Goal: Task Accomplishment & Management: Complete application form

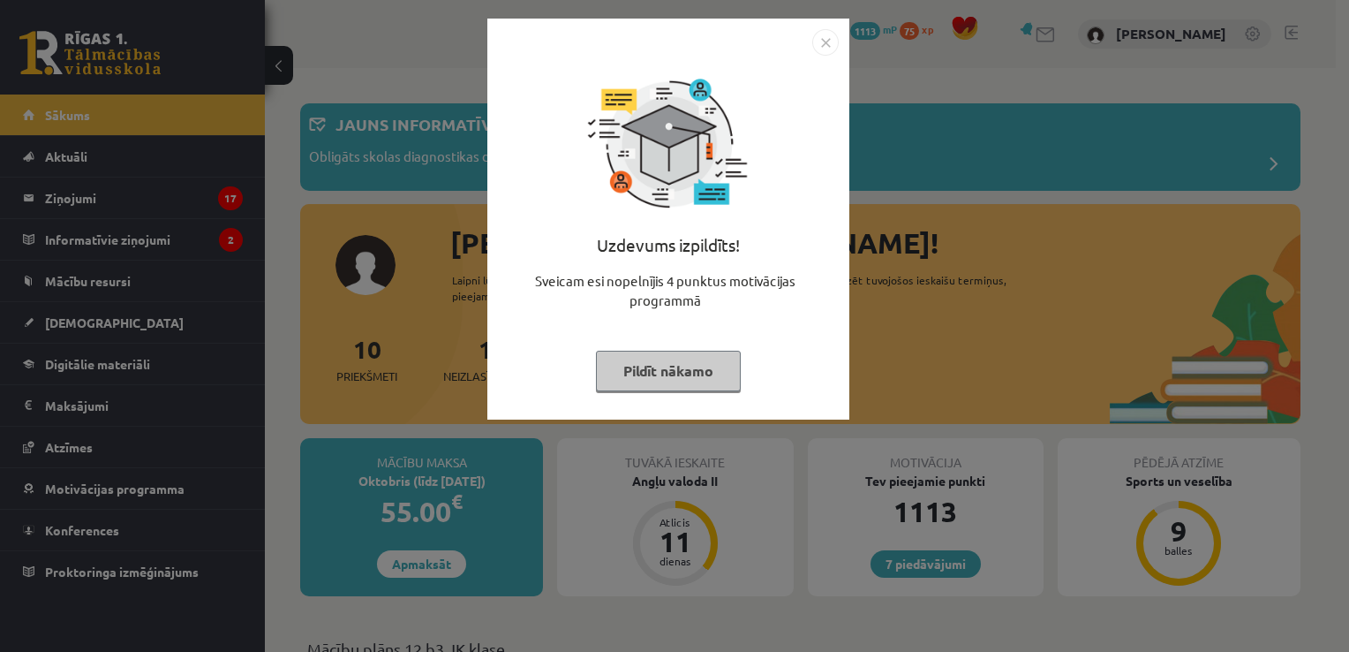
click at [814, 44] on img "Close" at bounding box center [825, 42] width 26 height 26
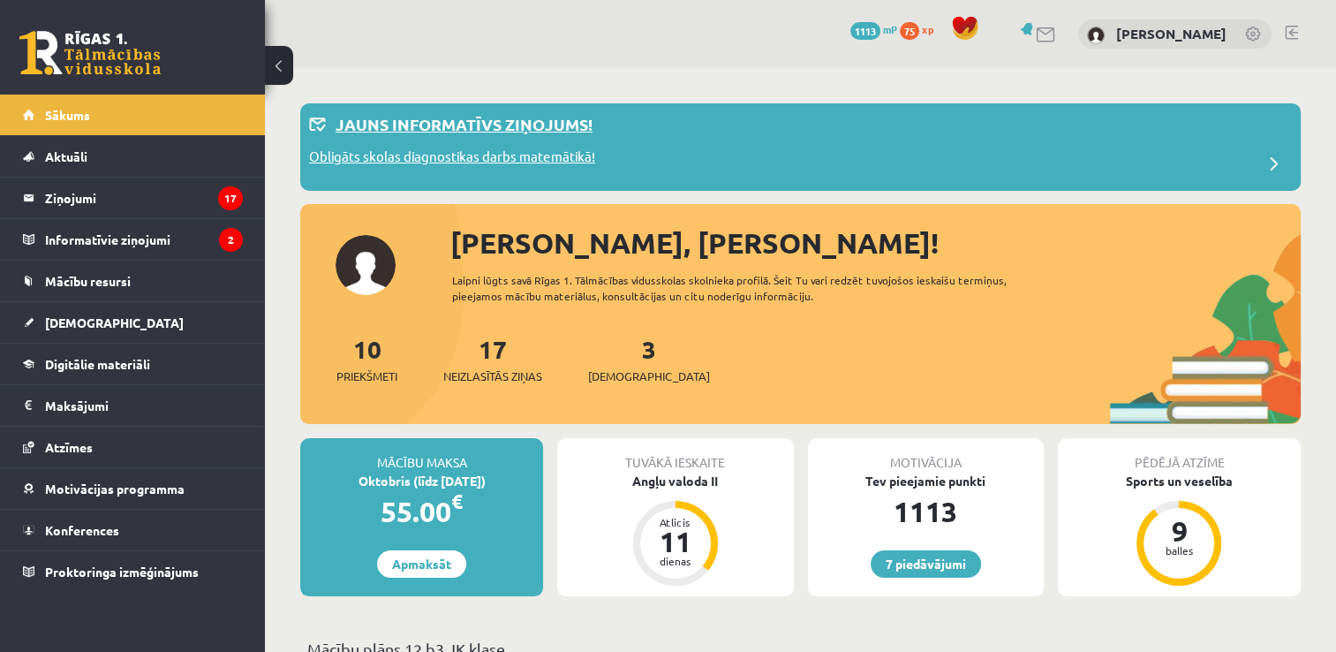
click at [503, 151] on p "Obligāts skolas diagnostikas darbs matemātikā!" at bounding box center [452, 159] width 286 height 25
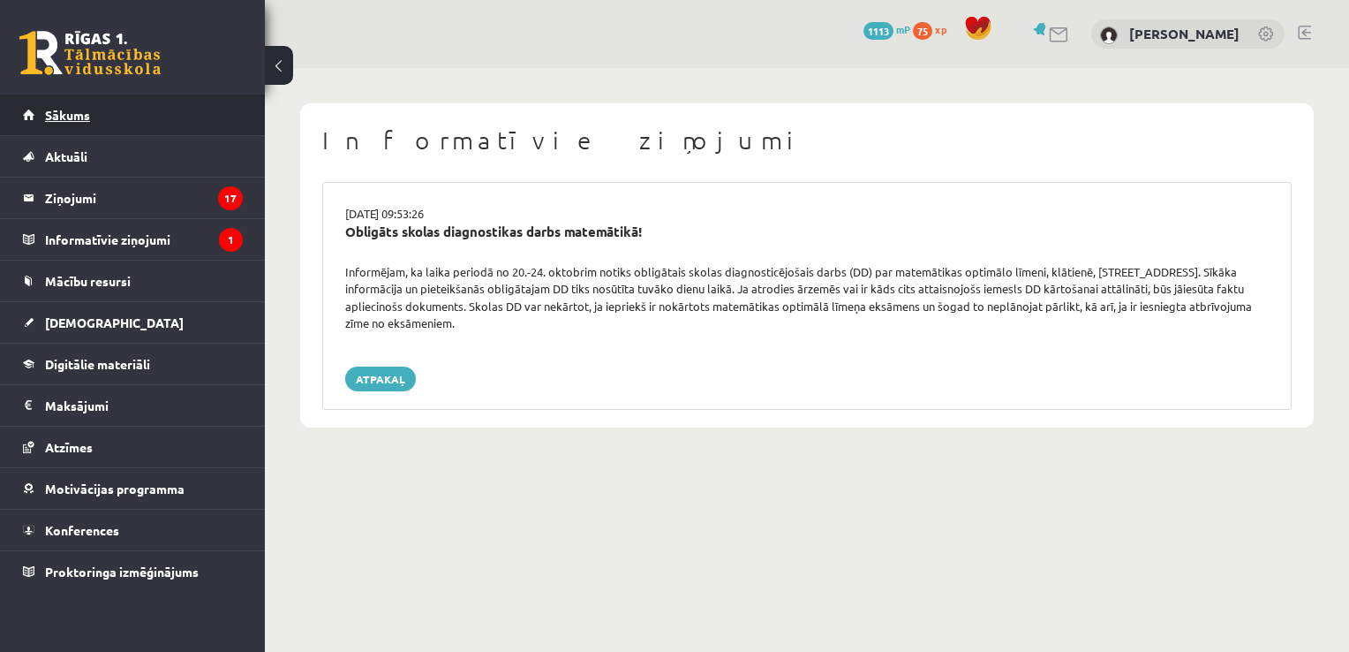
click at [152, 102] on link "Sākums" at bounding box center [133, 114] width 220 height 41
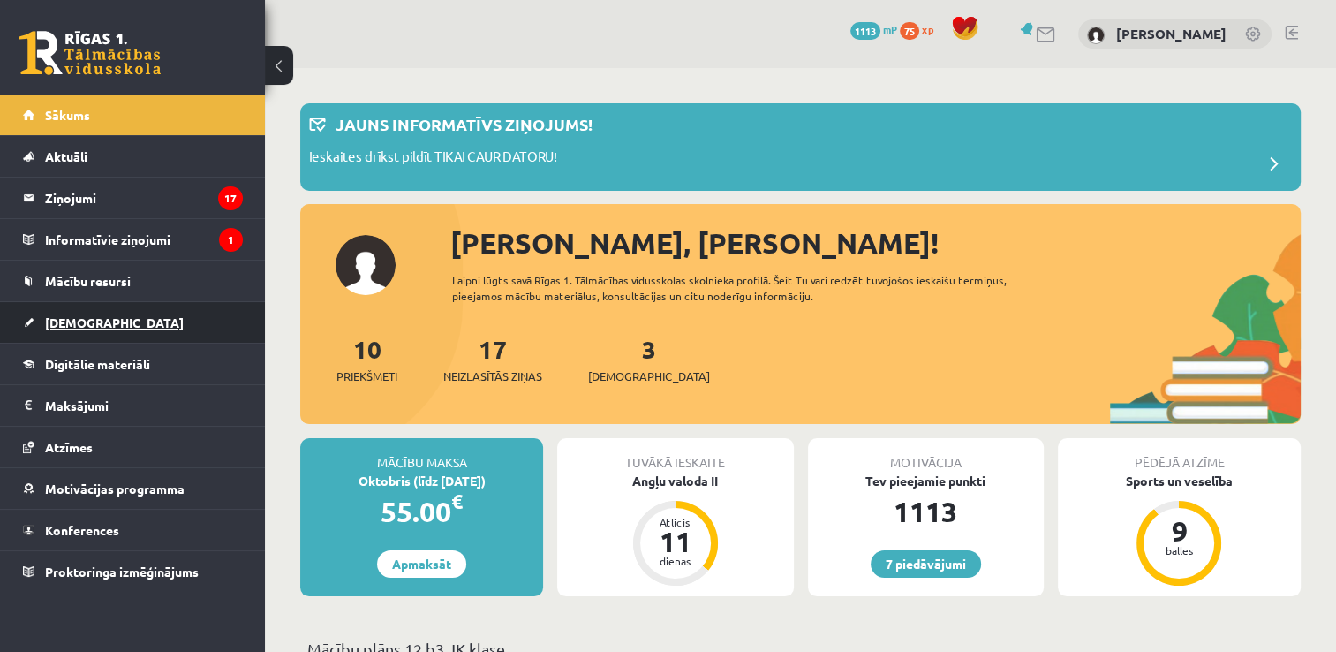
click at [82, 323] on span "[DEMOGRAPHIC_DATA]" at bounding box center [114, 322] width 139 height 16
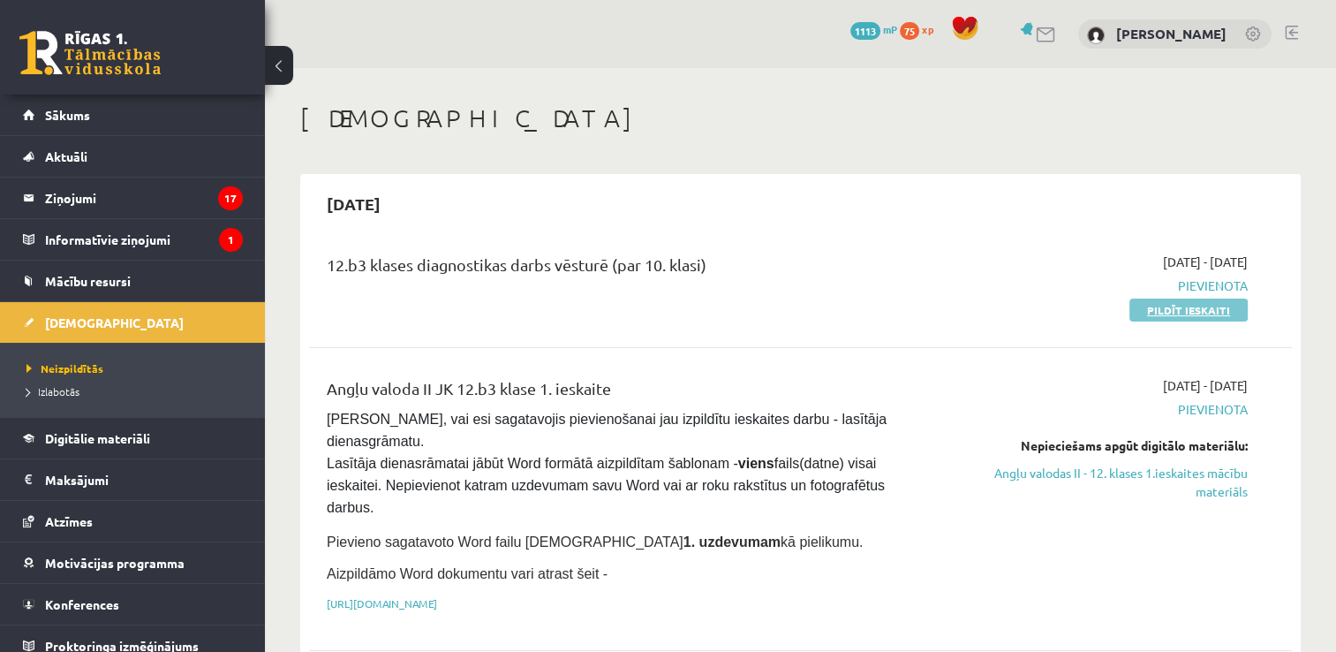
click at [1222, 314] on link "Pildīt ieskaiti" at bounding box center [1188, 309] width 118 height 23
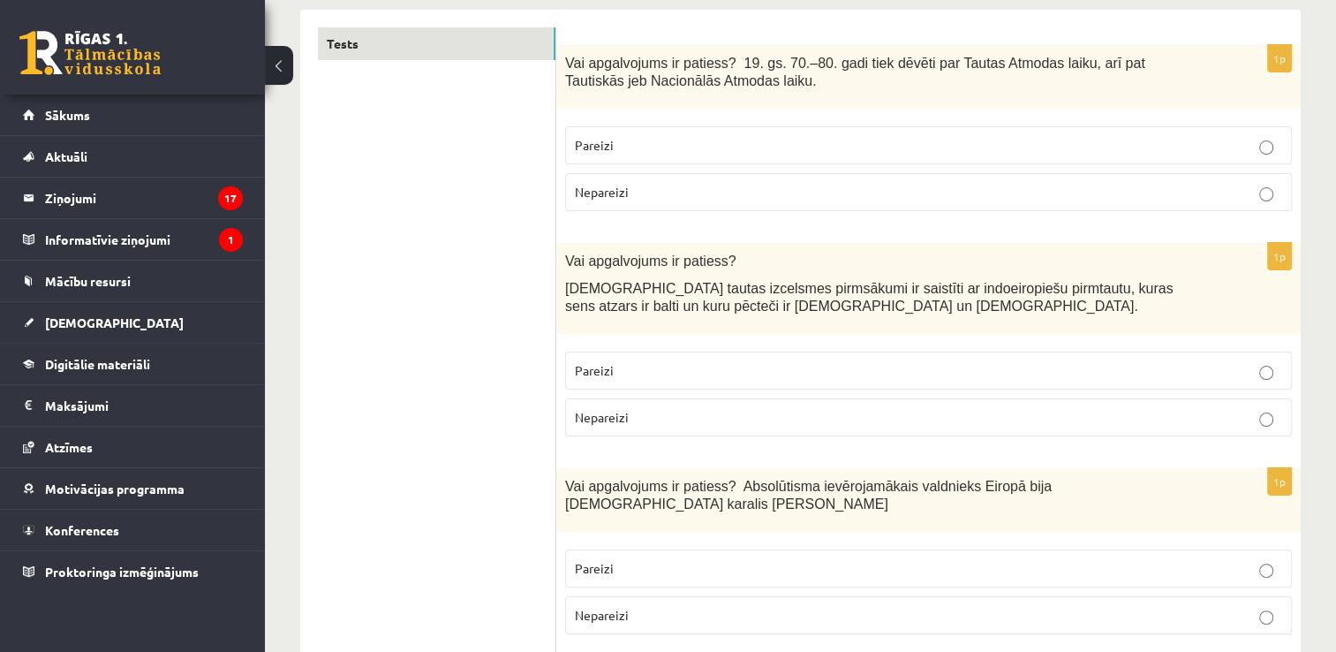
scroll to position [297, 0]
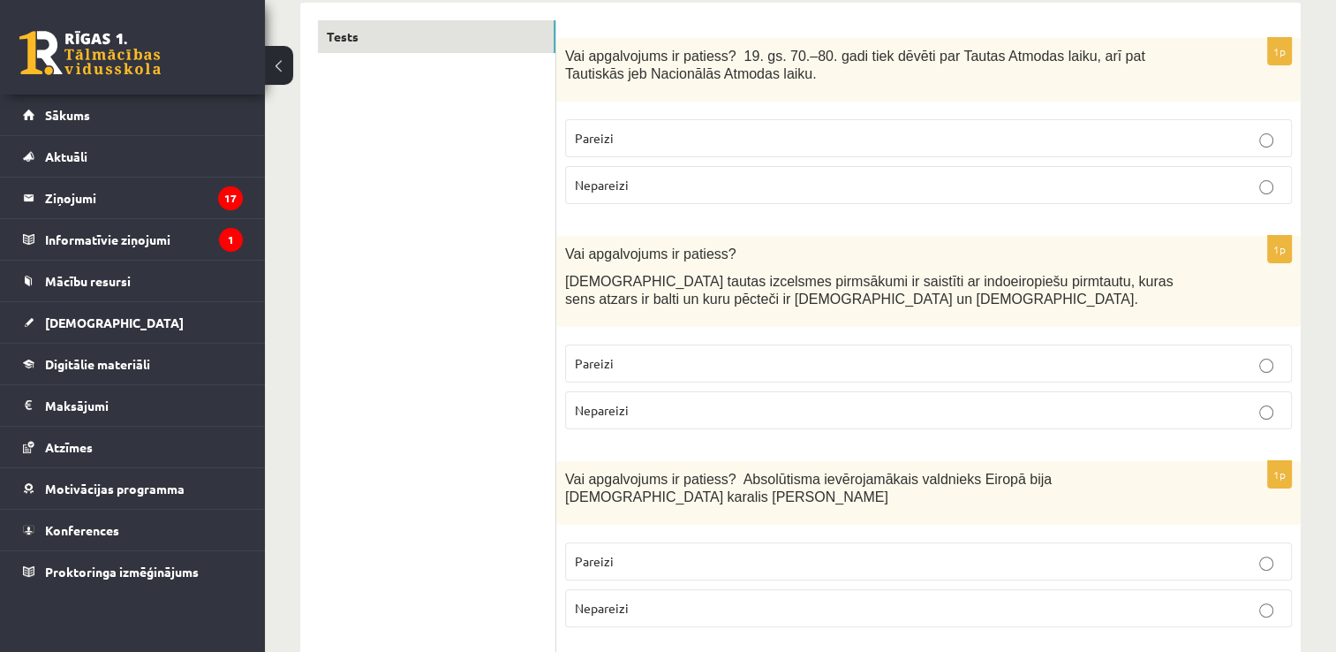
click at [1214, 140] on p "Pareizi" at bounding box center [928, 138] width 707 height 19
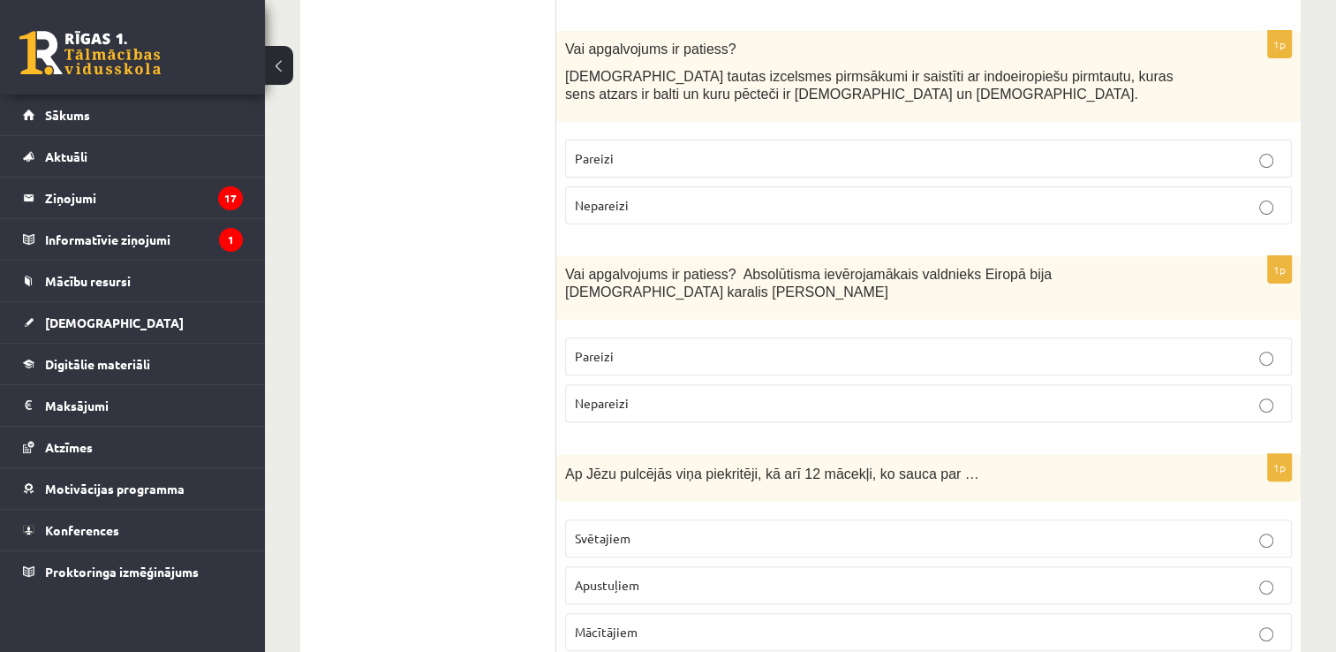
scroll to position [509, 0]
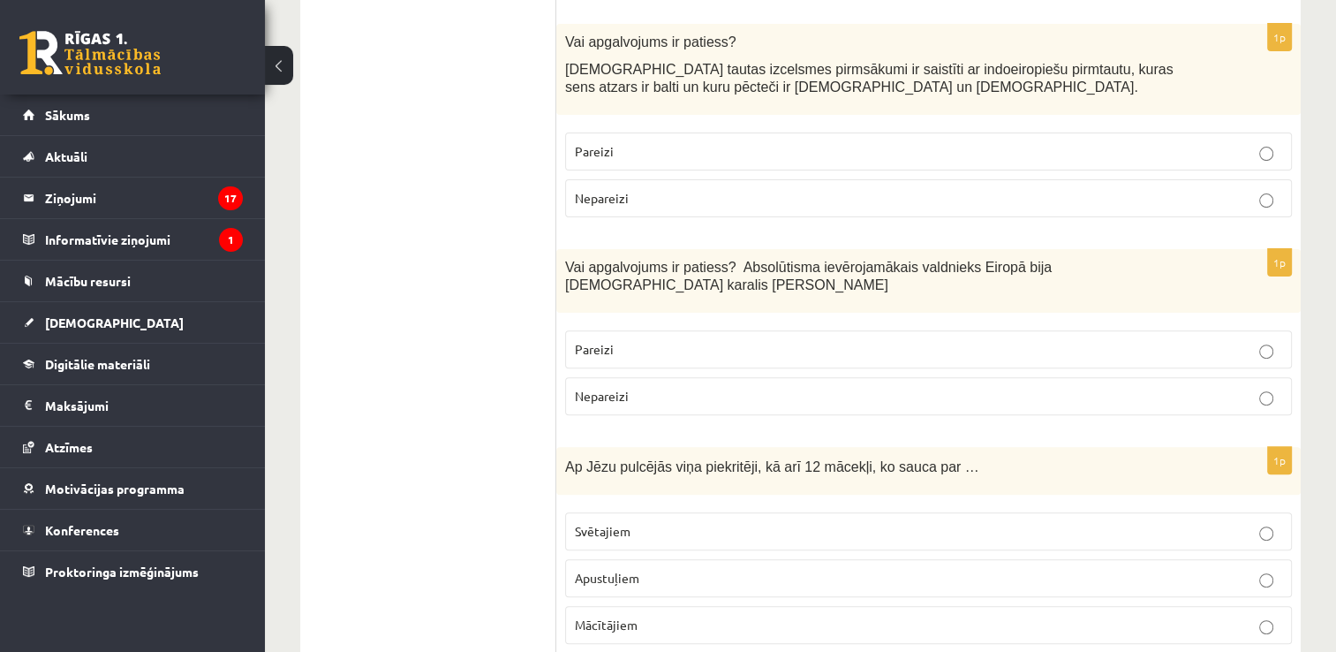
click at [743, 162] on label "Pareizi" at bounding box center [928, 151] width 727 height 38
click at [1014, 387] on p "Nepareizi" at bounding box center [928, 396] width 707 height 19
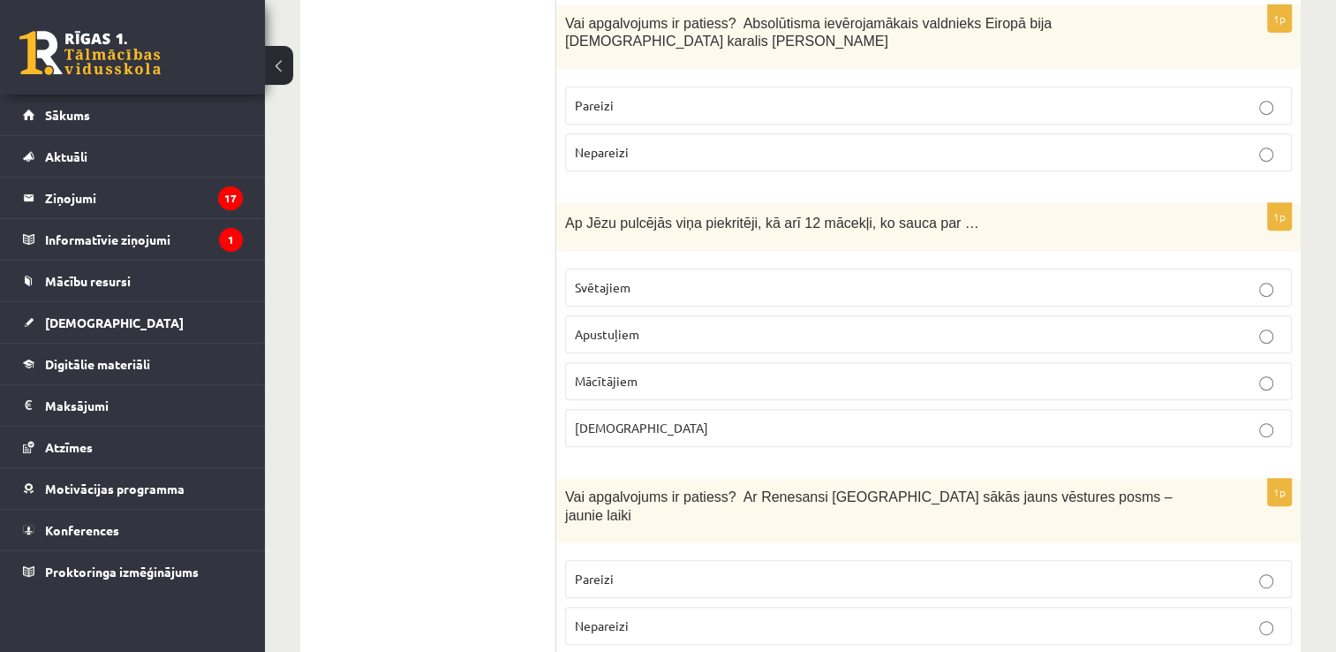
scroll to position [760, 0]
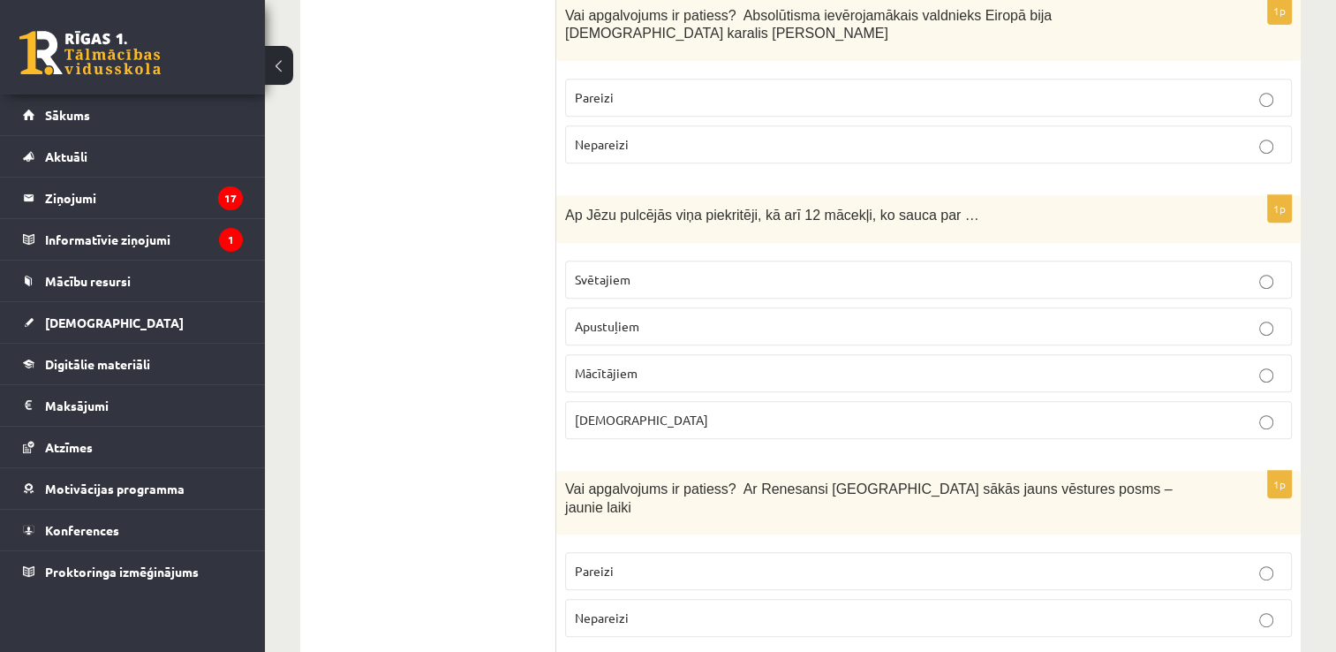
click at [1258, 317] on p "Apustuļiem" at bounding box center [928, 326] width 707 height 19
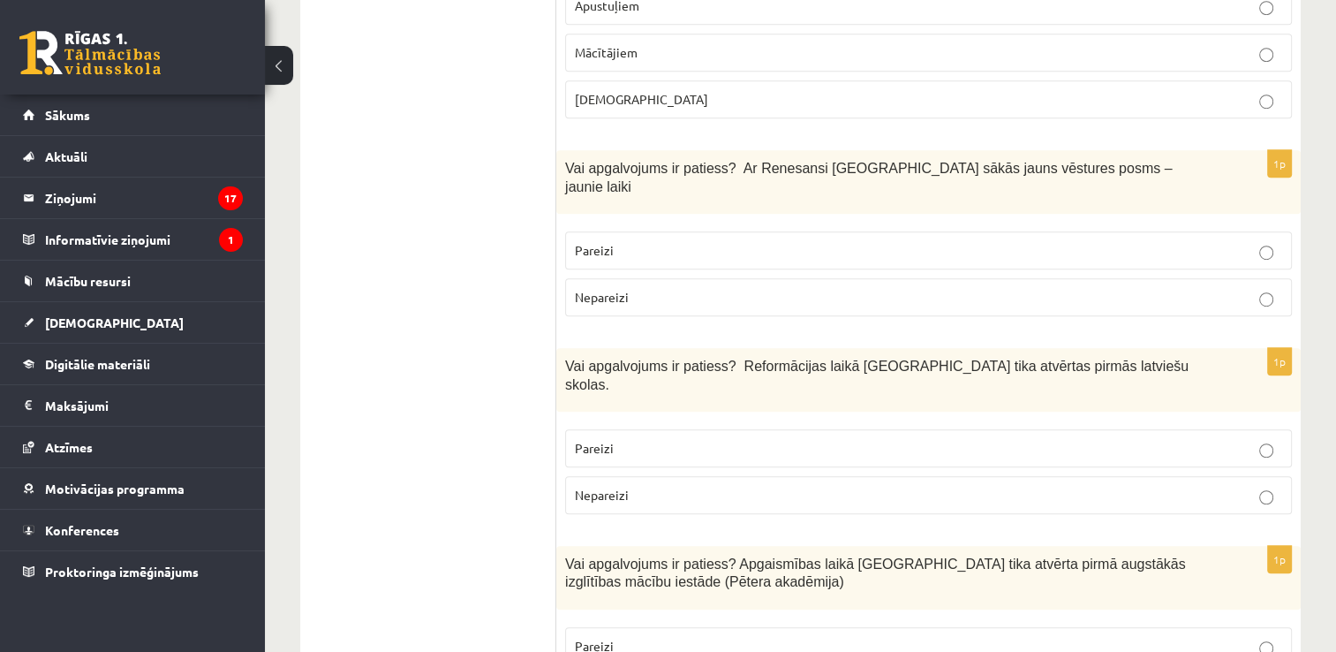
scroll to position [1120, 0]
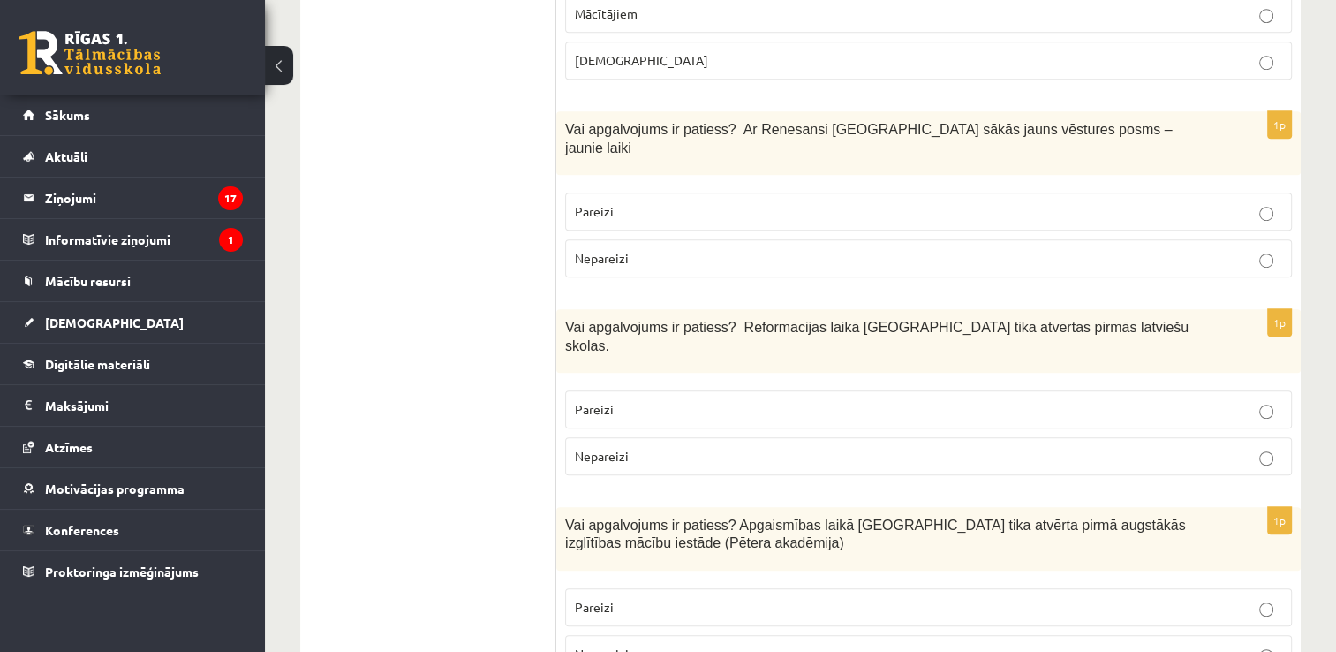
click at [1182, 249] on p "Nepareizi" at bounding box center [928, 258] width 707 height 19
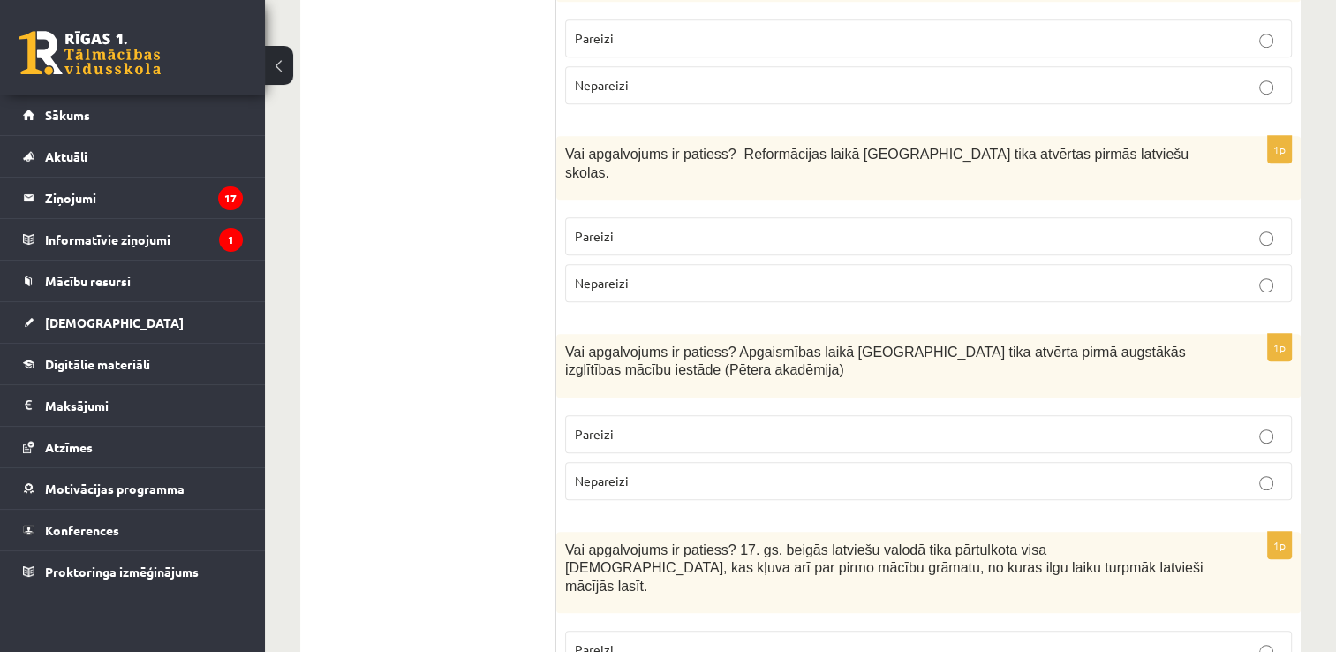
scroll to position [1301, 0]
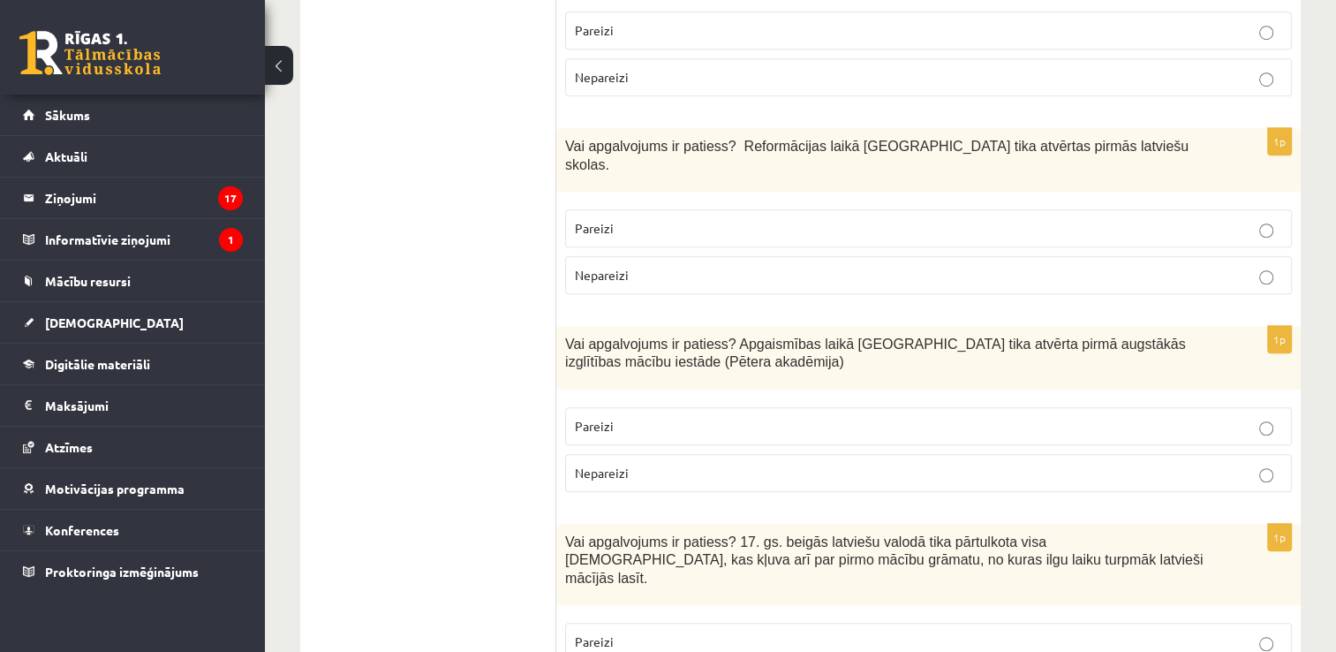
click at [1061, 209] on label "Pareizi" at bounding box center [928, 228] width 727 height 38
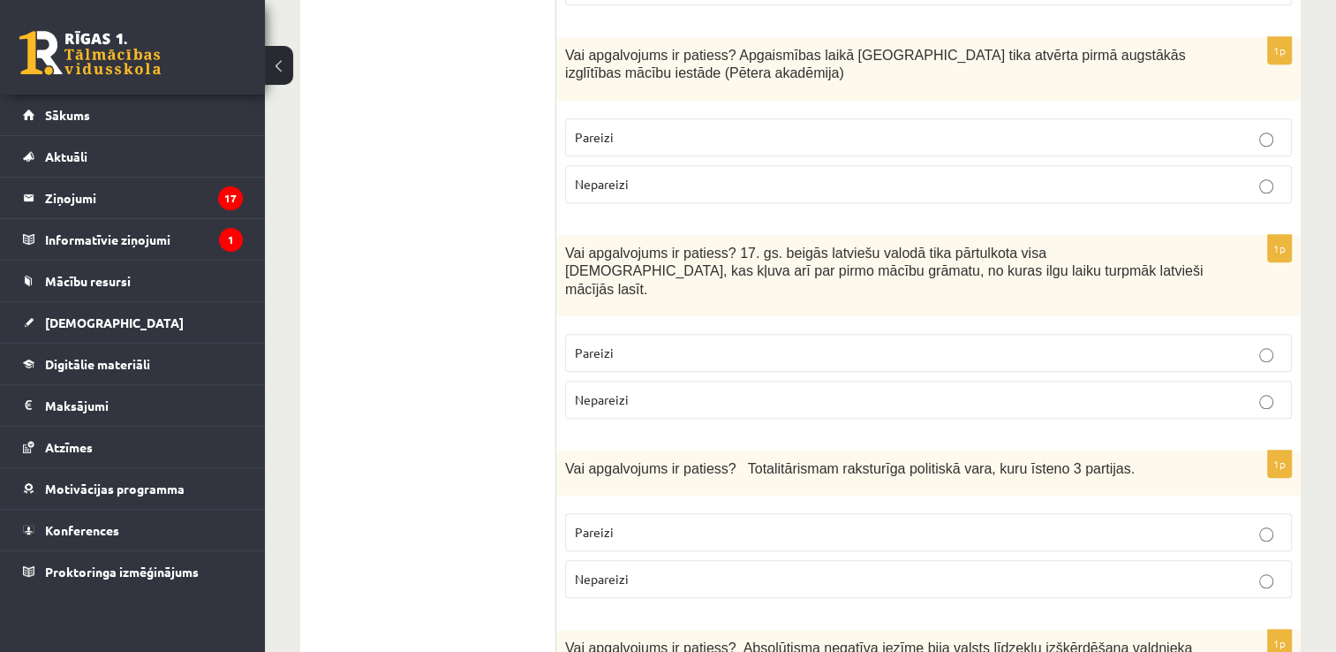
scroll to position [1537, 0]
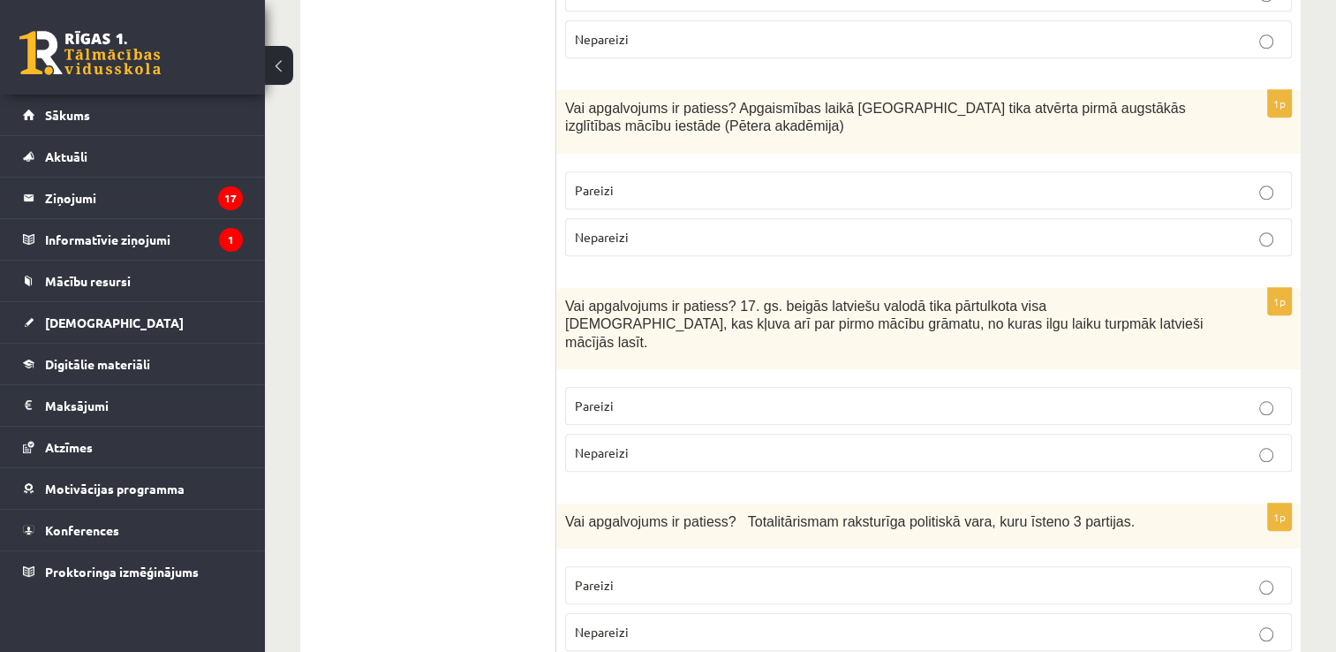
click at [774, 181] on p "Pareizi" at bounding box center [928, 190] width 707 height 19
click at [854, 397] on p "Pareizi" at bounding box center [928, 406] width 707 height 19
click at [872, 228] on p "Nepareizi" at bounding box center [928, 237] width 707 height 19
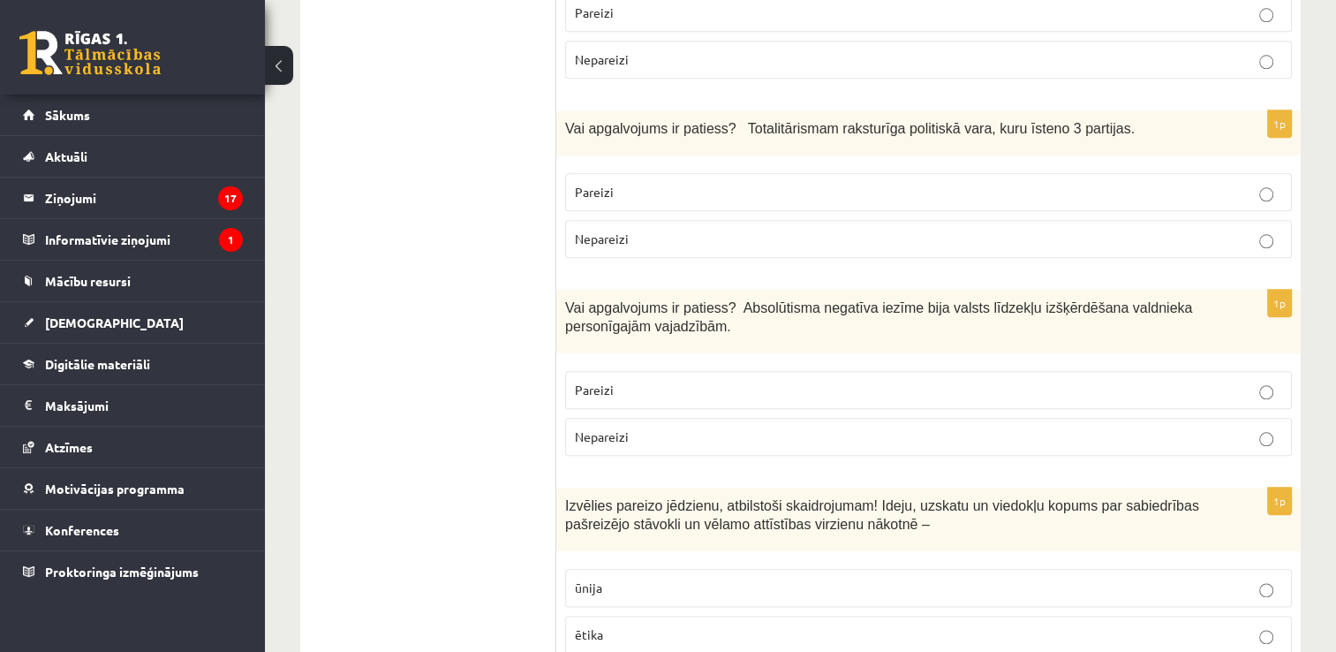
scroll to position [1953, 0]
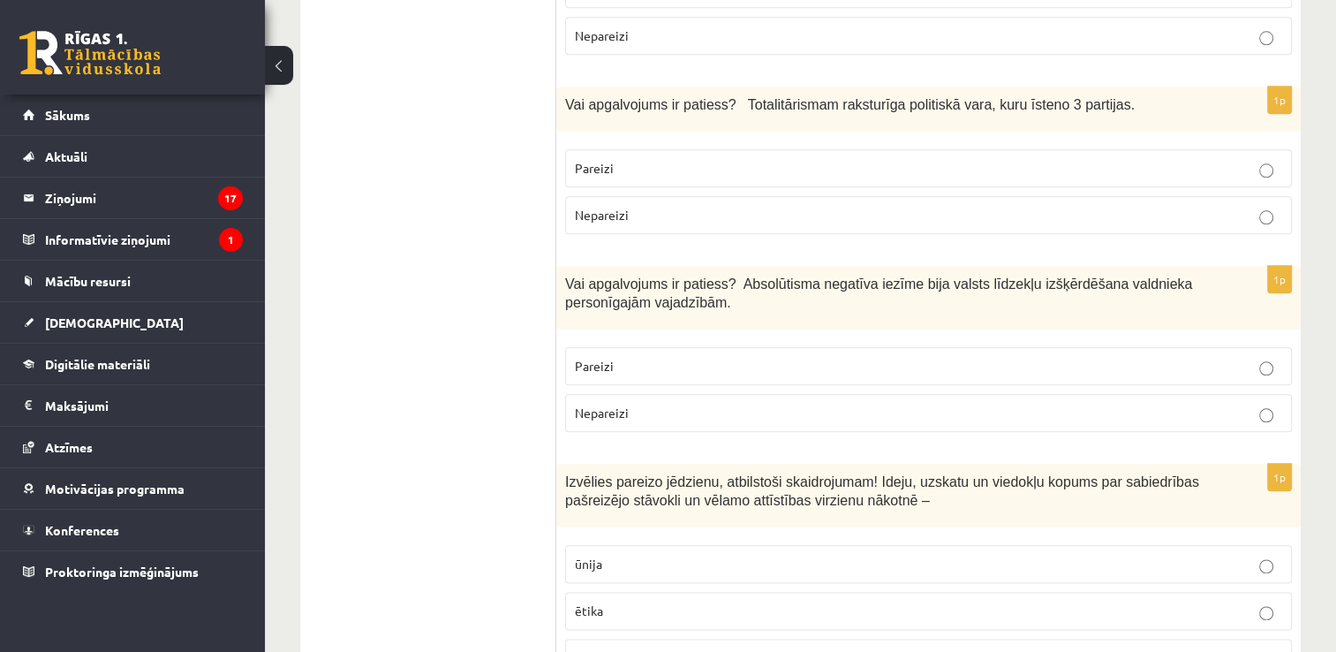
click at [1169, 196] on label "Nepareizi" at bounding box center [928, 215] width 727 height 38
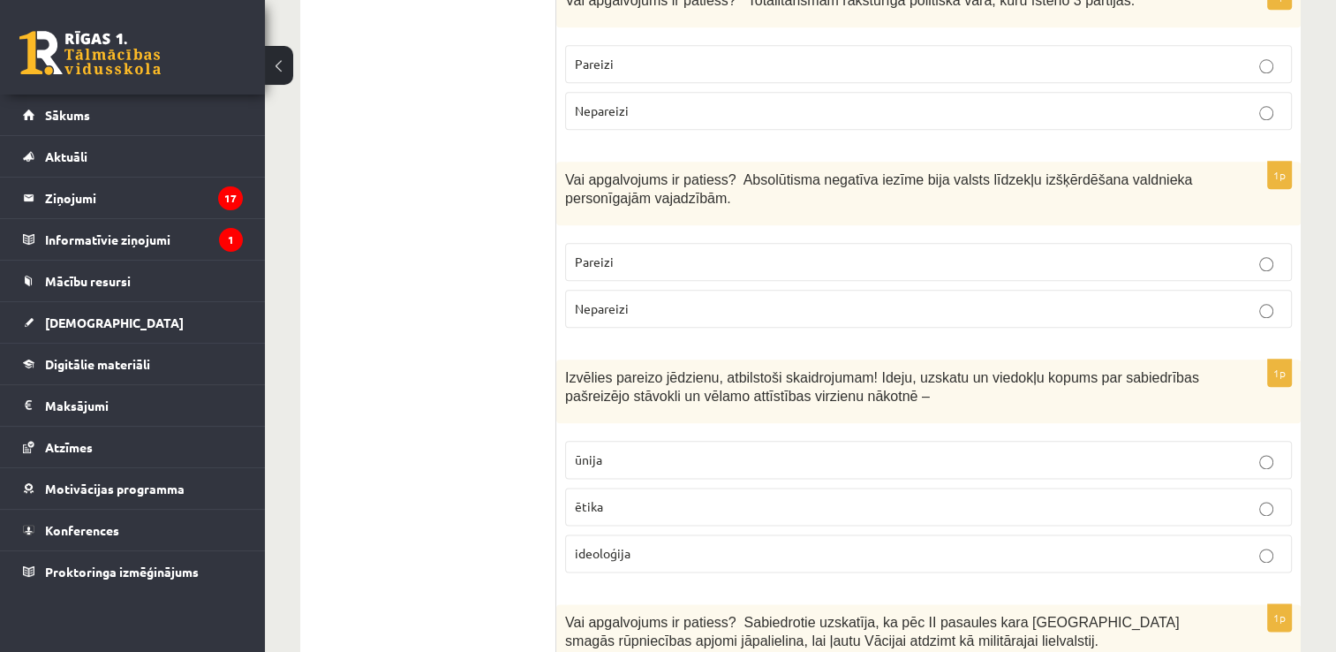
scroll to position [2066, 0]
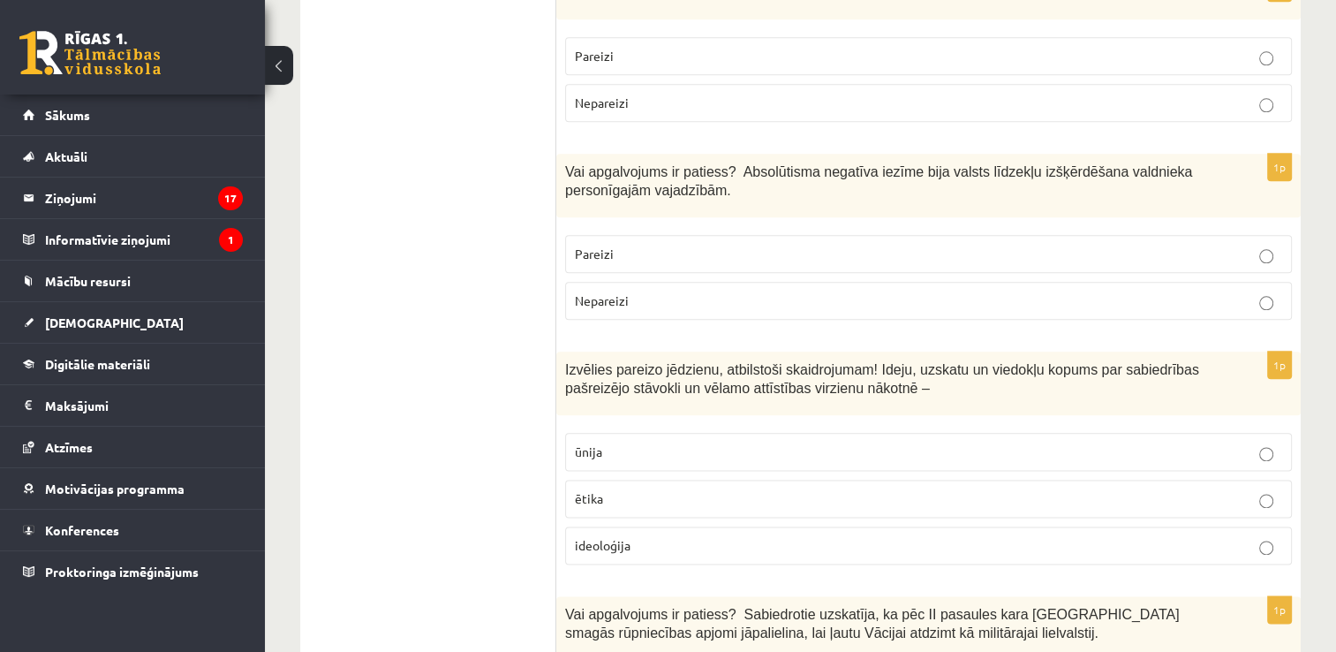
click at [1141, 245] on p "Pareizi" at bounding box center [928, 254] width 707 height 19
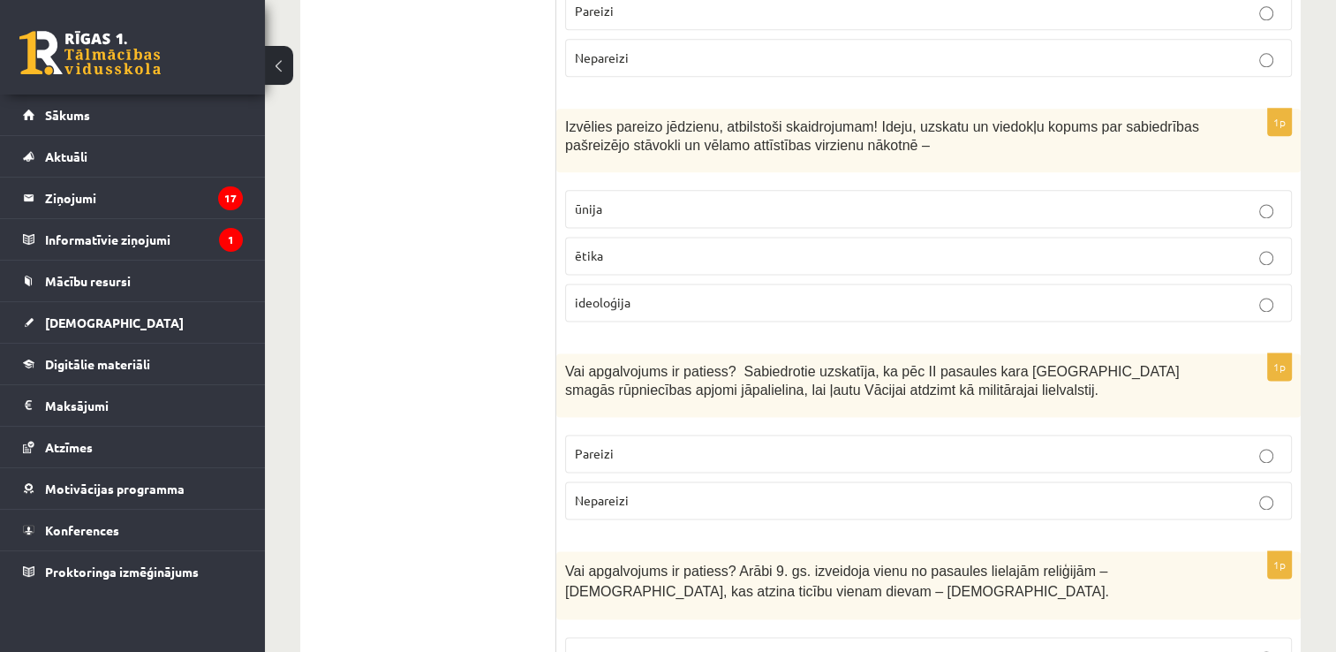
scroll to position [2316, 0]
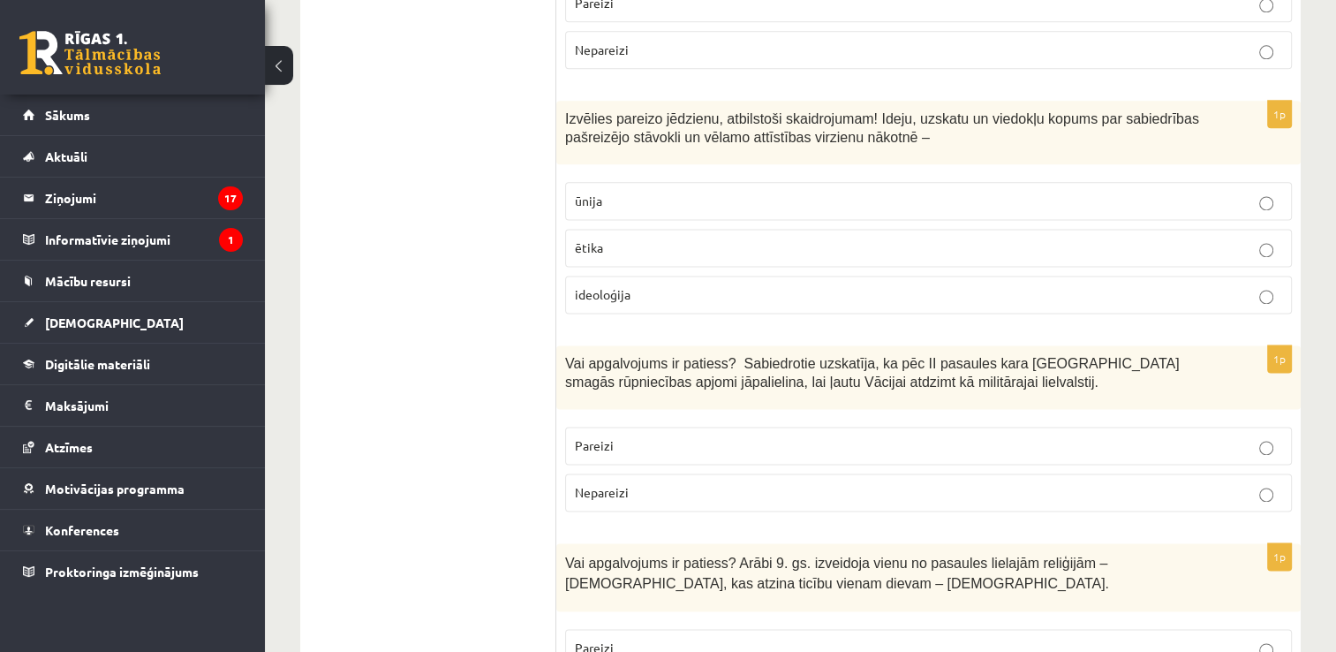
click at [919, 285] on p "ideoloģija" at bounding box center [928, 294] width 707 height 19
click at [1011, 473] on label "Nepareizi" at bounding box center [928, 492] width 727 height 38
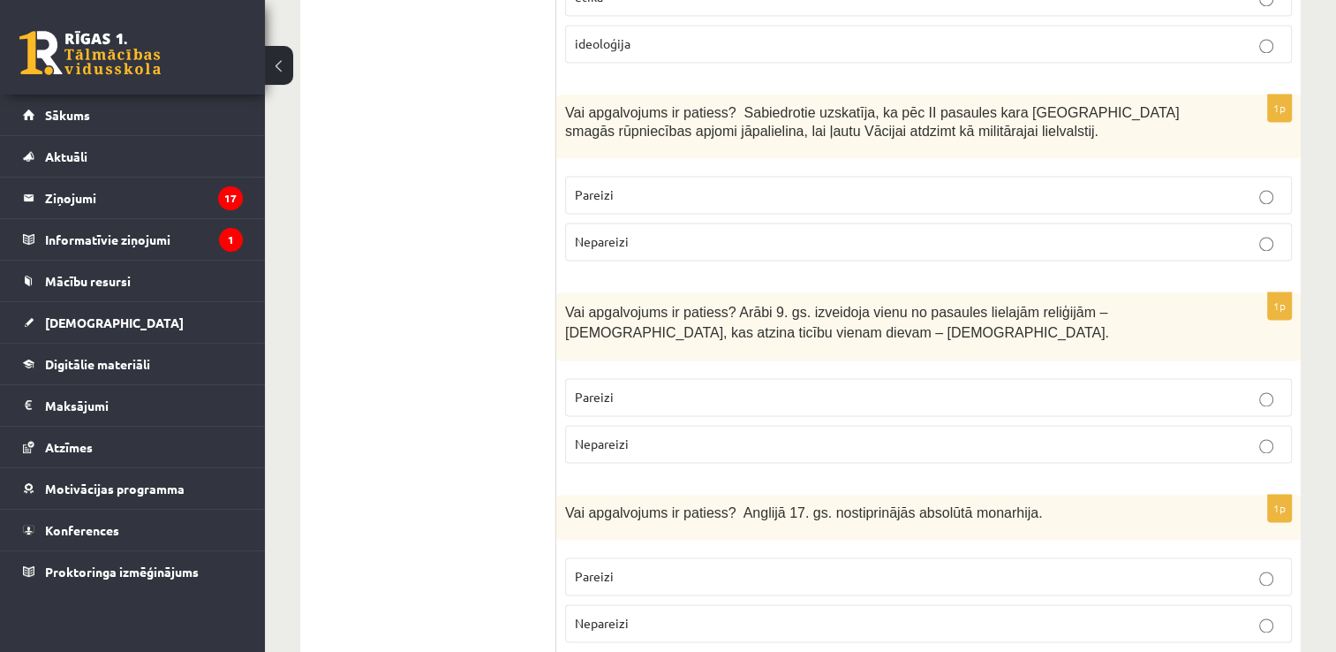
scroll to position [2745, 0]
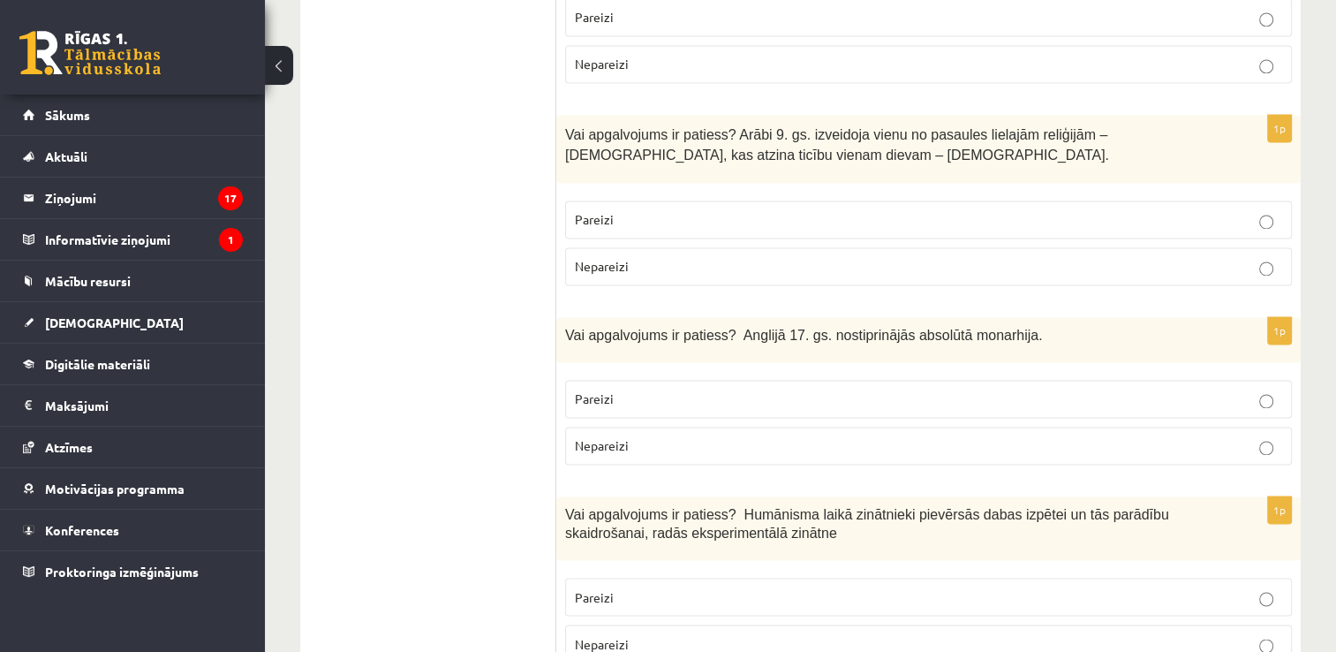
click at [1148, 247] on label "Nepareizi" at bounding box center [928, 266] width 727 height 38
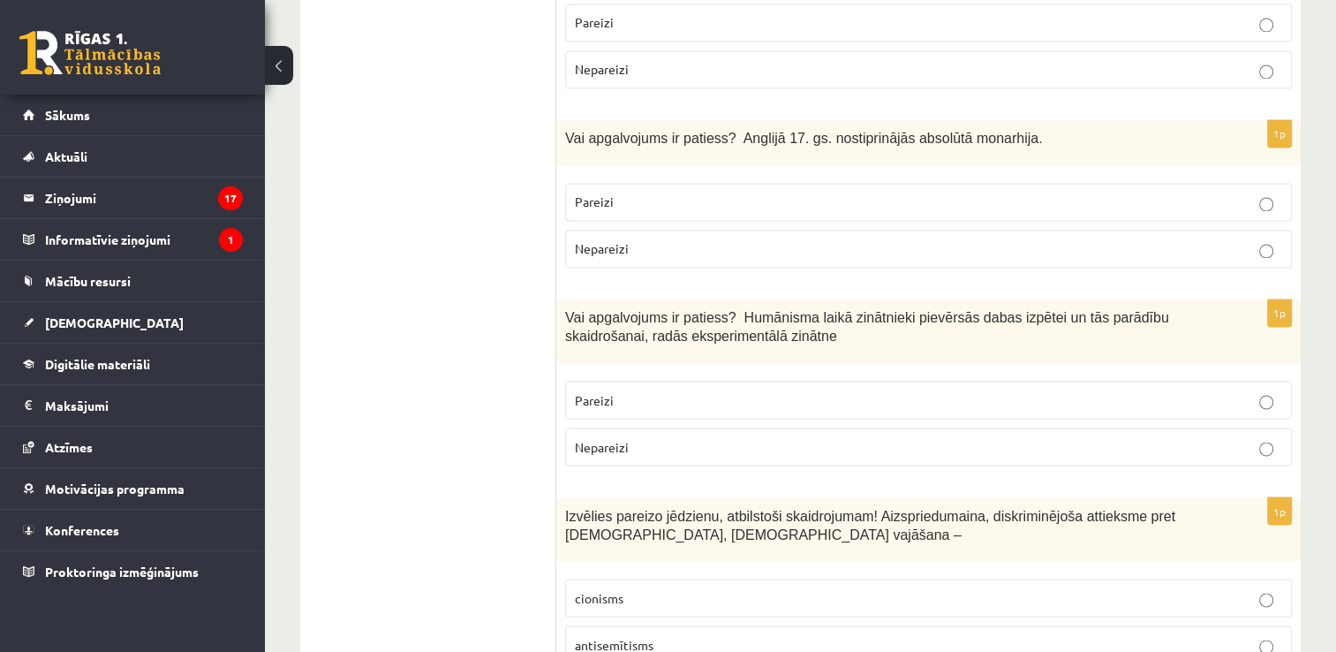
scroll to position [2934, 0]
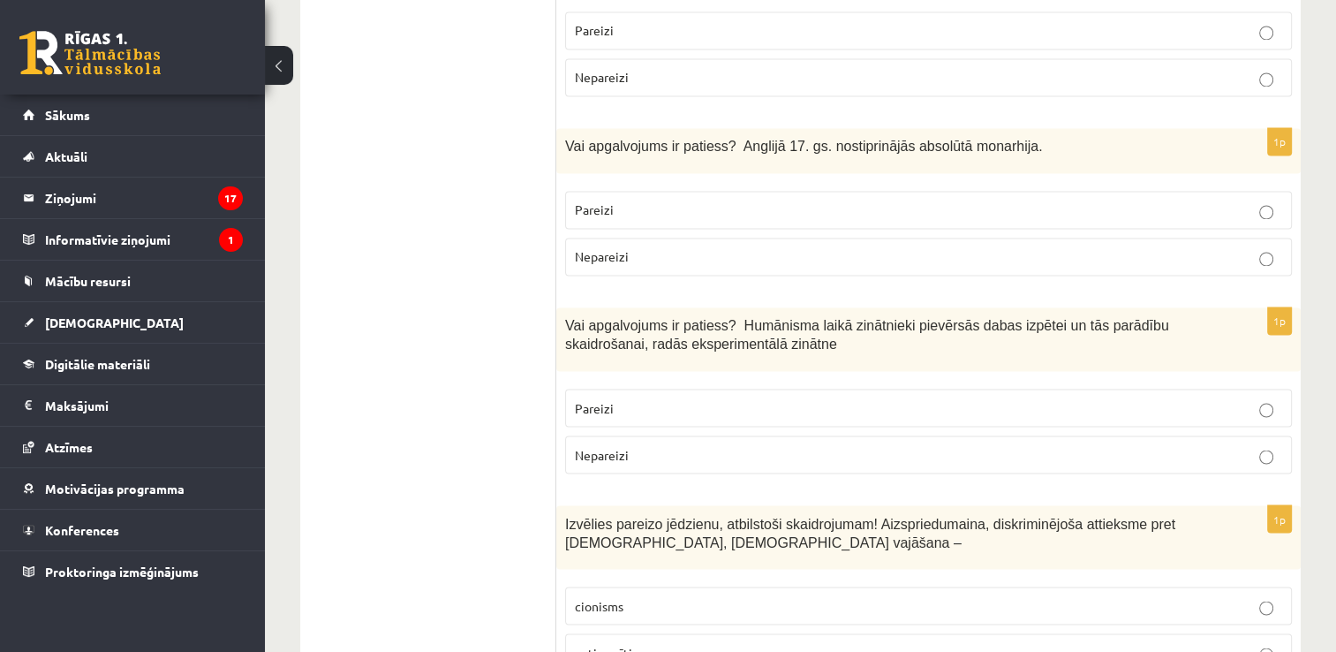
click at [1037, 238] on label "Nepareizi" at bounding box center [928, 257] width 727 height 38
click at [1017, 398] on p "Pareizi" at bounding box center [928, 407] width 707 height 19
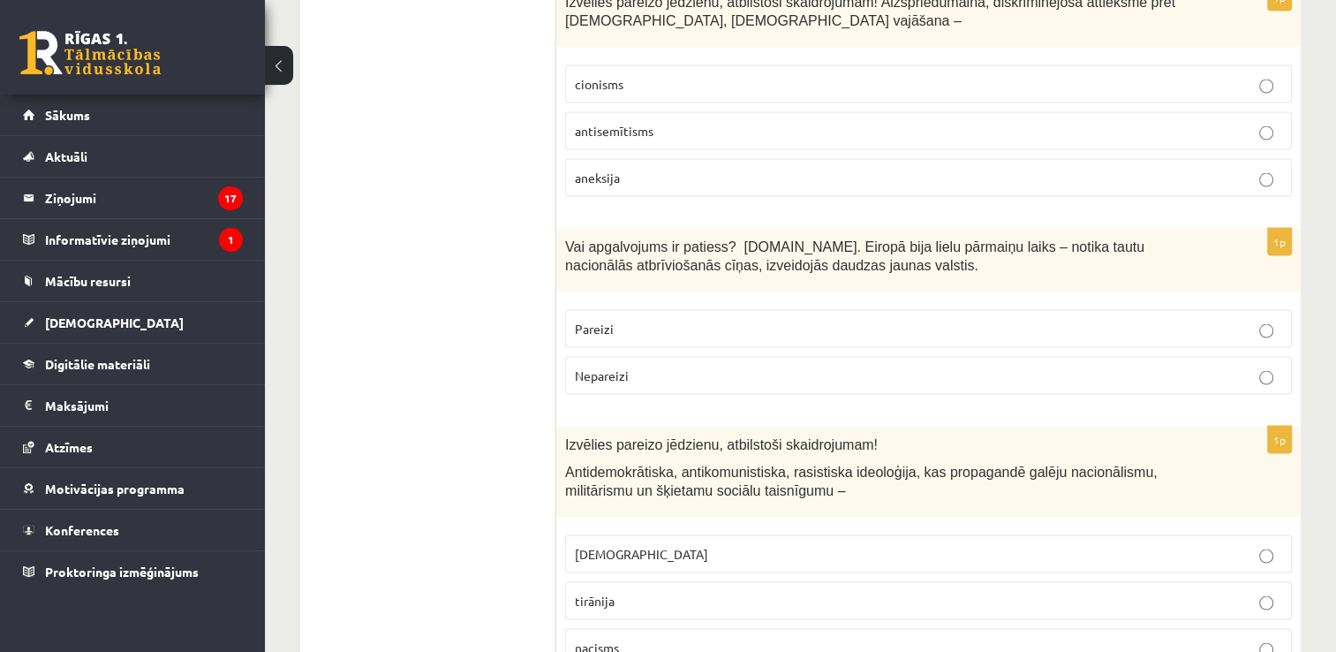
scroll to position [3440, 0]
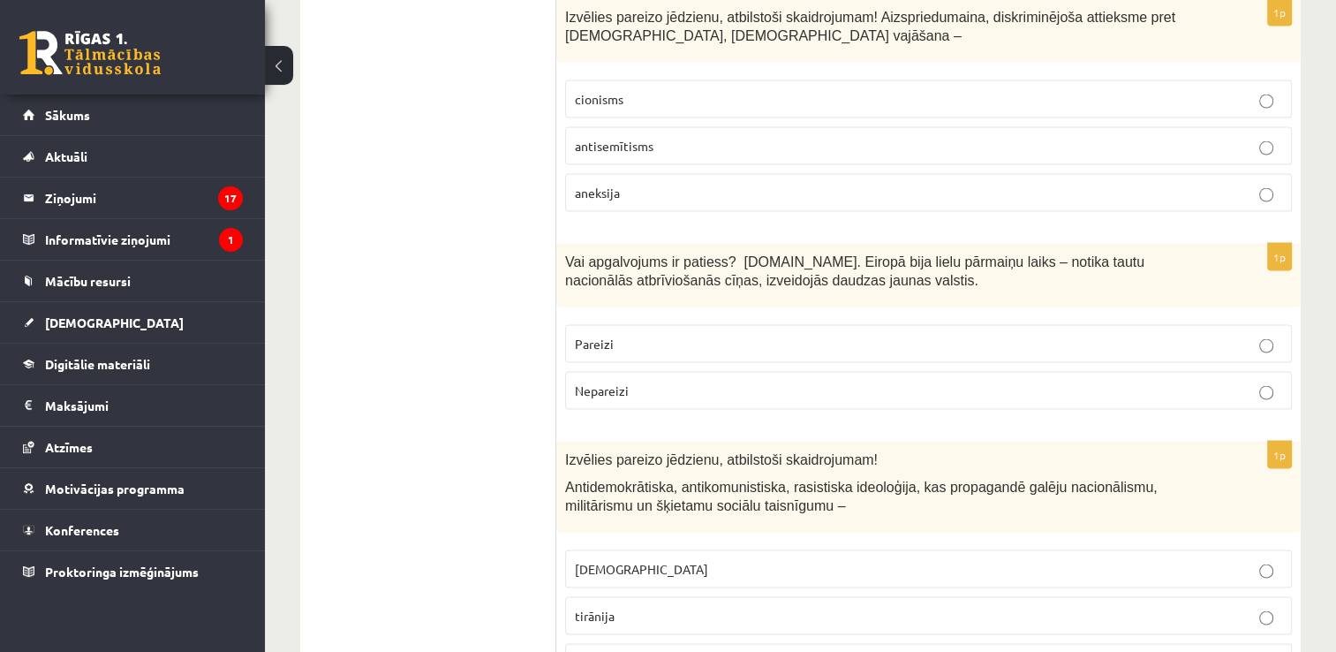
click at [1059, 137] on p "antisemītisms" at bounding box center [928, 146] width 707 height 19
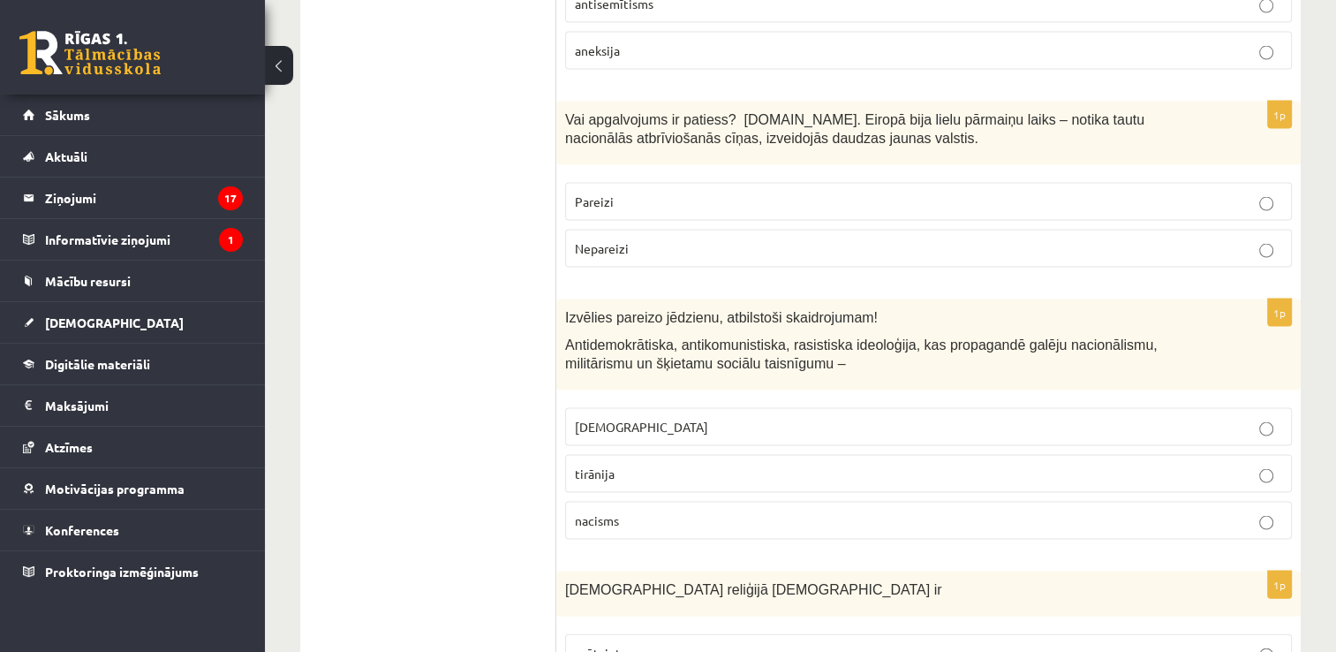
scroll to position [3598, 0]
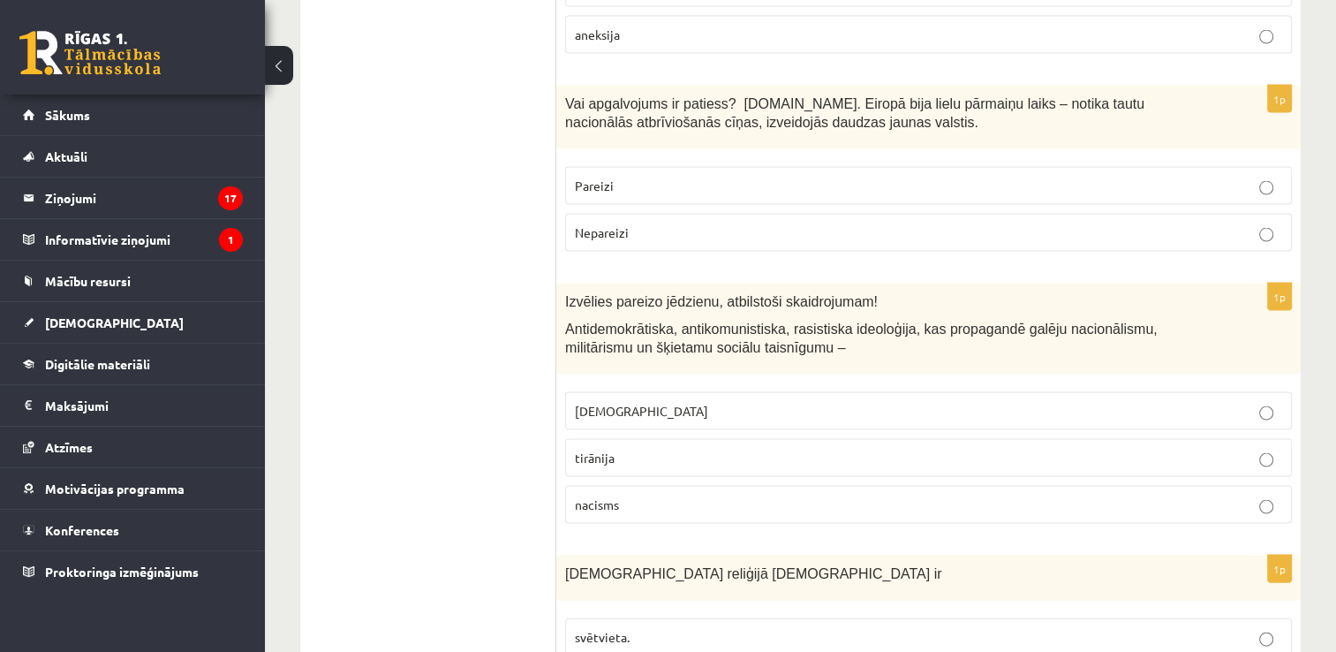
click at [1116, 177] on p "Pareizi" at bounding box center [928, 186] width 707 height 19
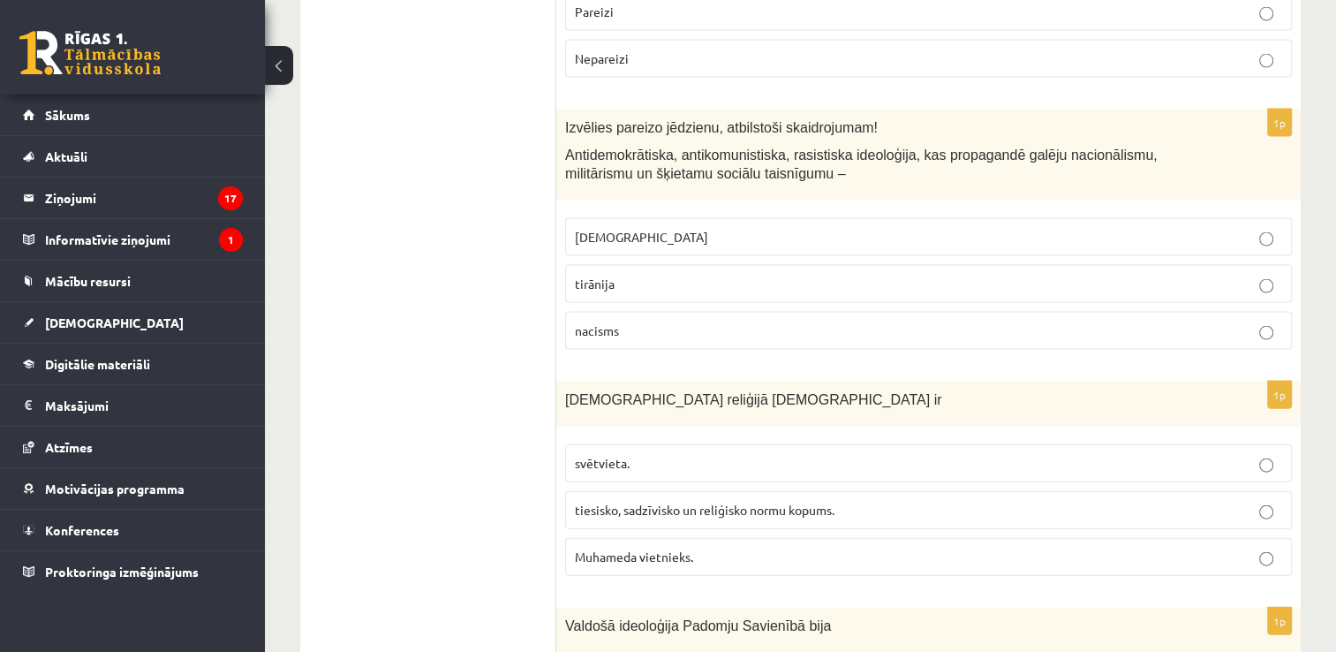
scroll to position [3787, 0]
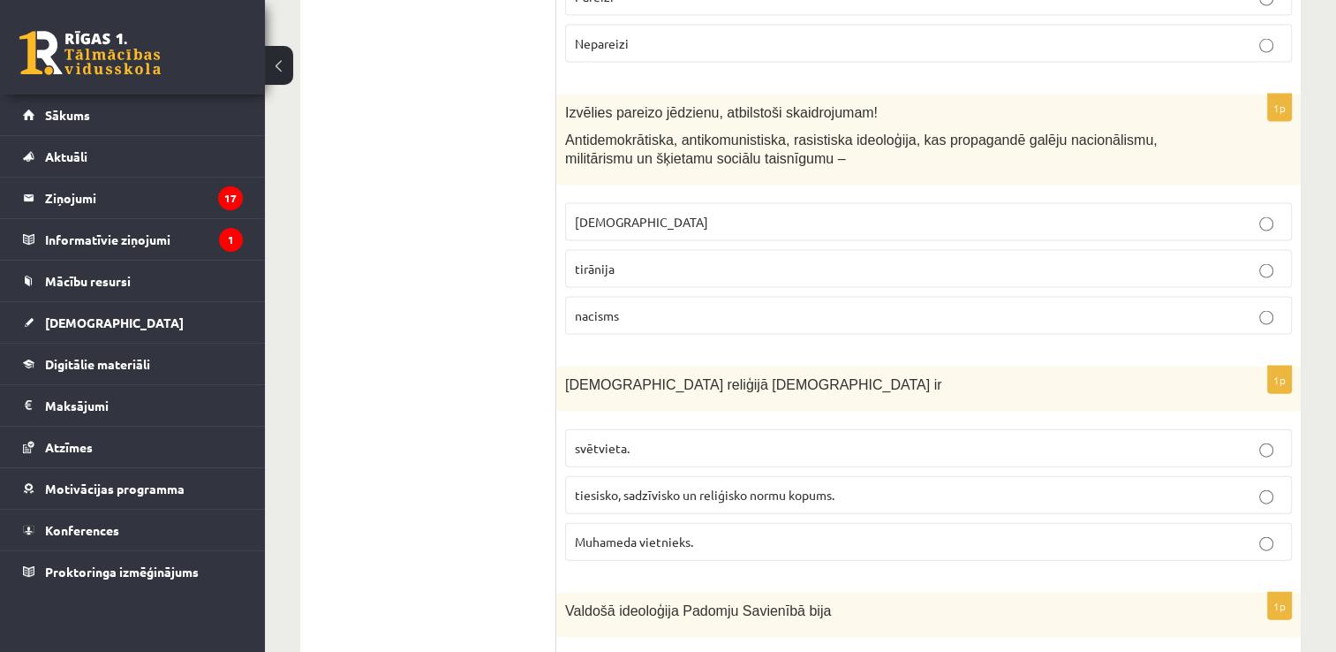
click at [736, 306] on p "nacisms" at bounding box center [928, 315] width 707 height 19
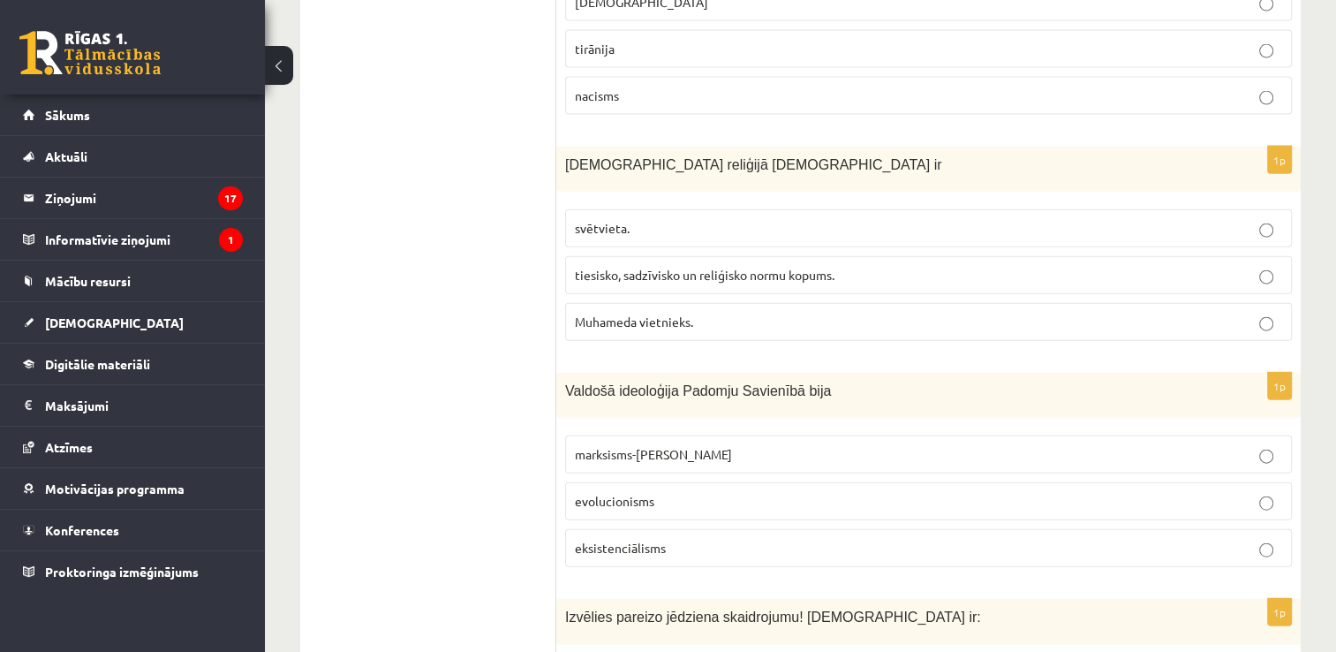
scroll to position [3999, 0]
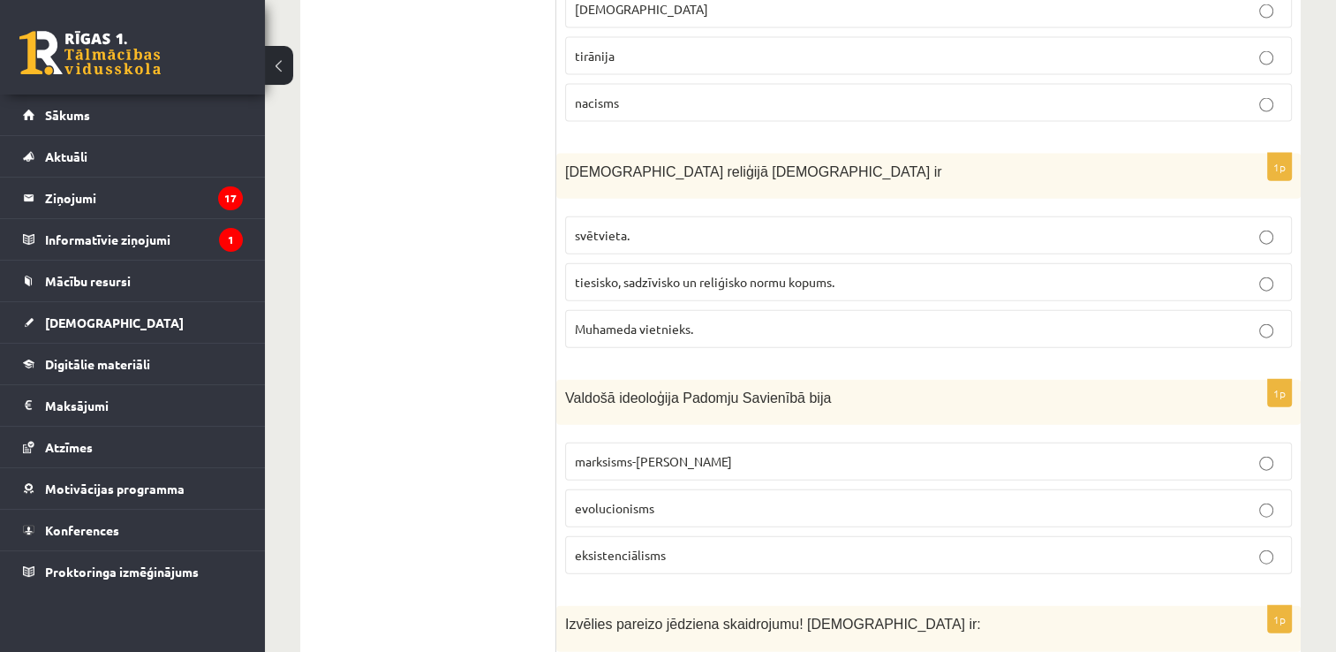
click at [865, 273] on p "tiesisko, sadzīvisko un reliģisko normu kopums." at bounding box center [928, 282] width 707 height 19
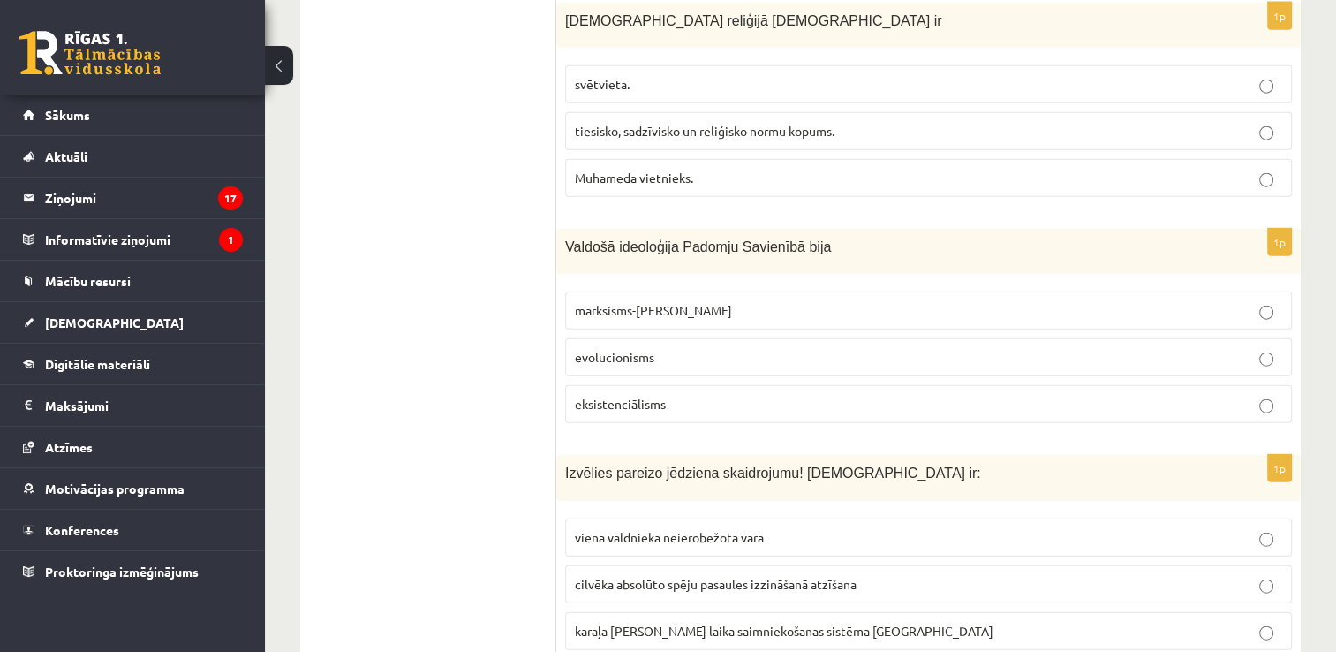
scroll to position [4158, 0]
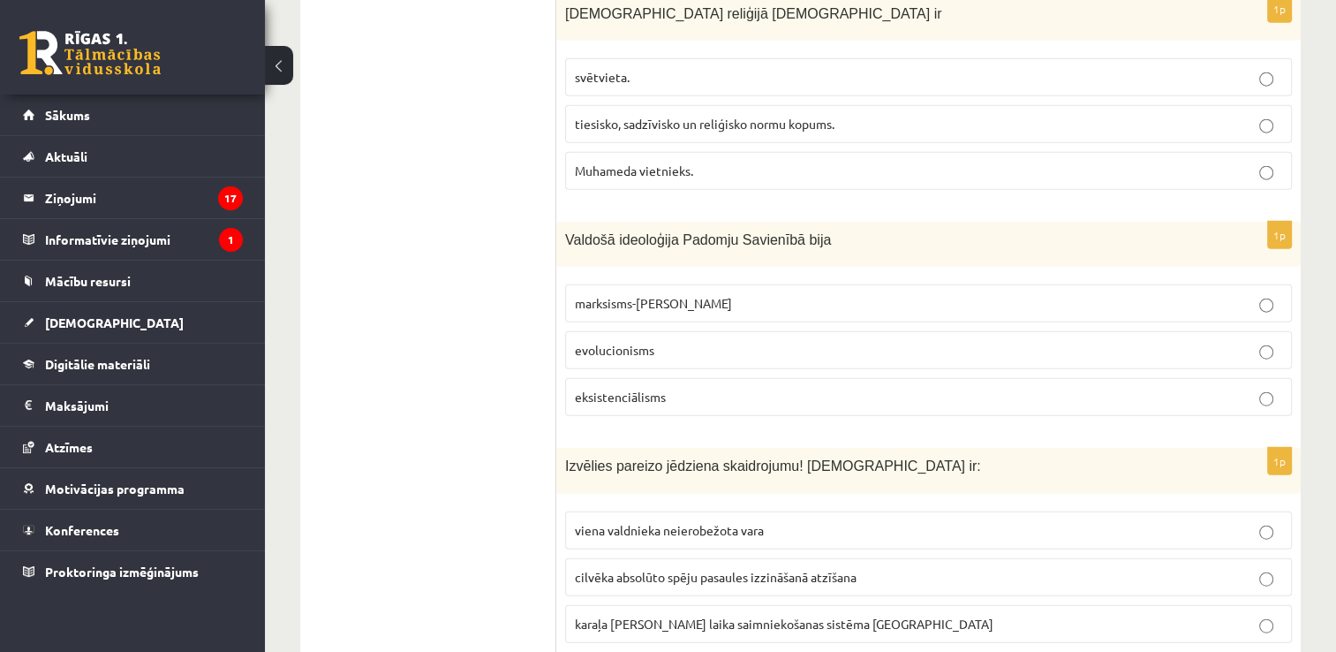
click at [955, 294] on p "marksisms-ļeņinisms" at bounding box center [928, 303] width 707 height 19
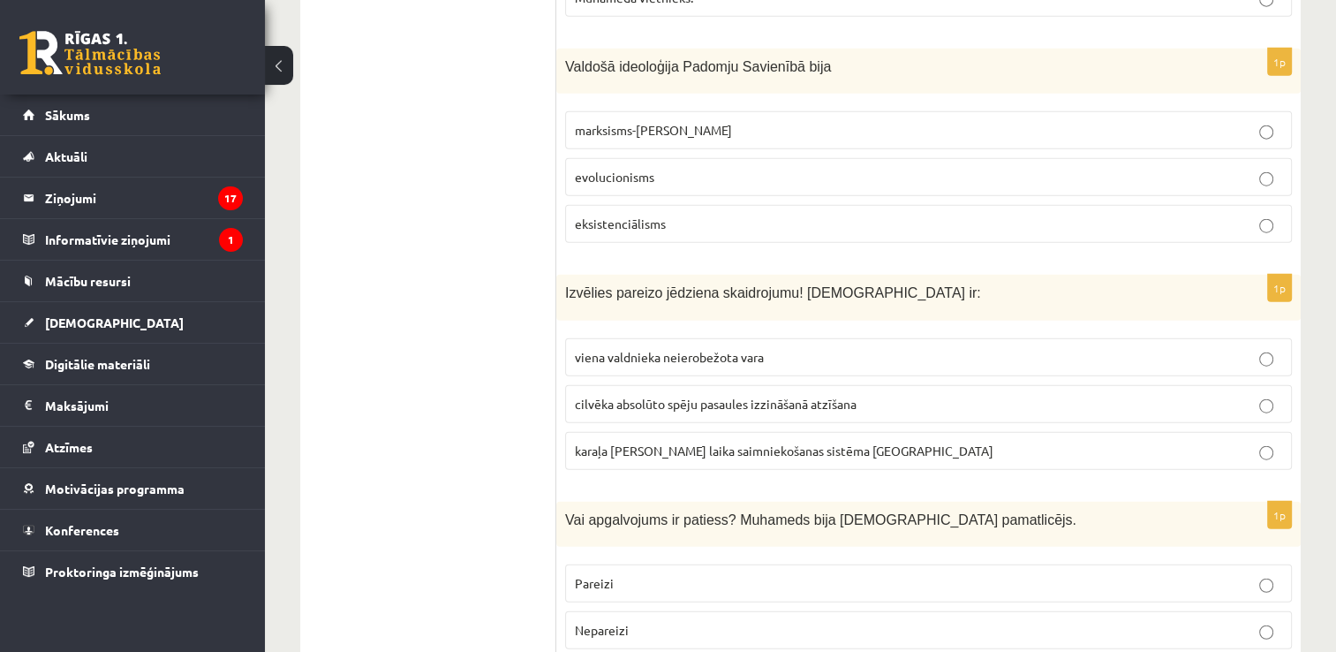
scroll to position [4408, 0]
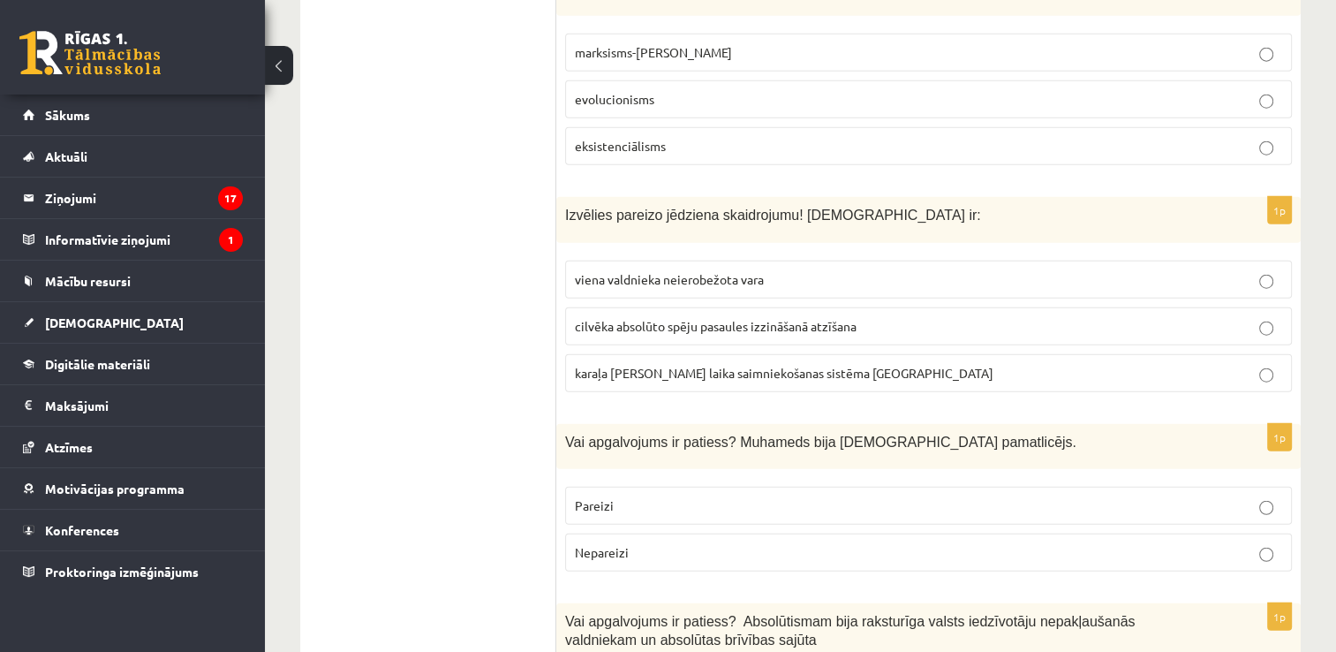
click at [754, 271] on span "viena valdnieka neierobežota vara" at bounding box center [669, 279] width 189 height 16
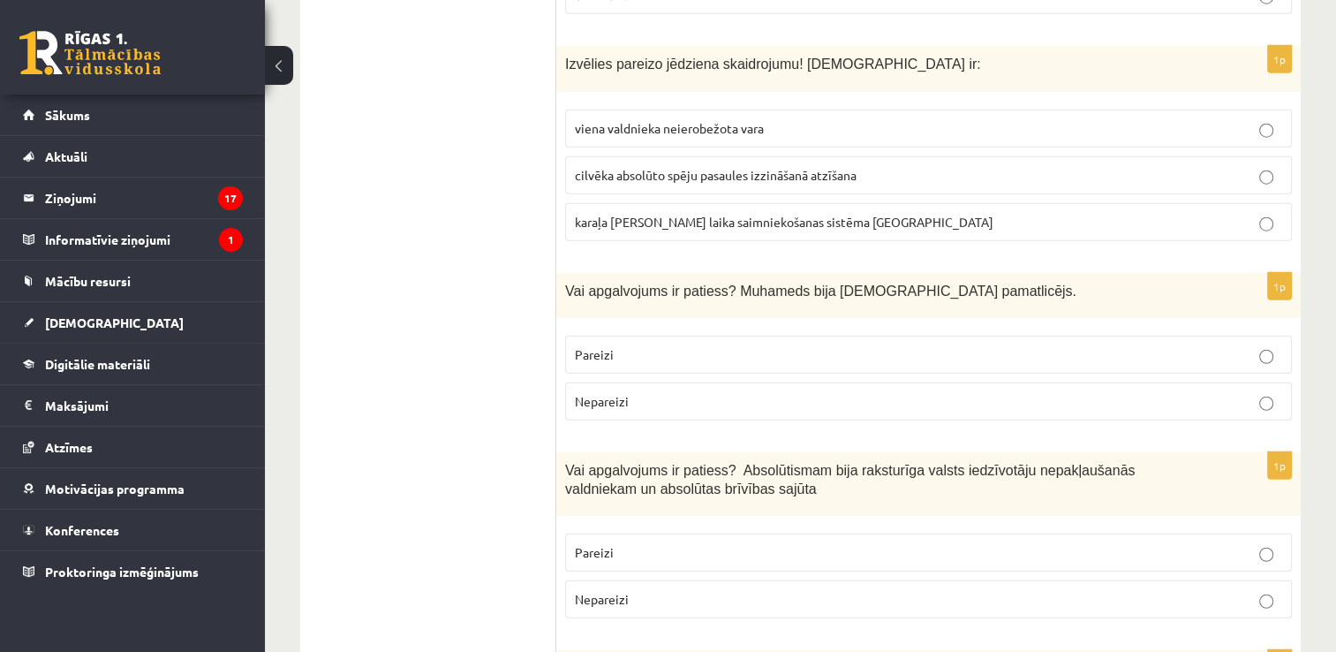
scroll to position [4567, 0]
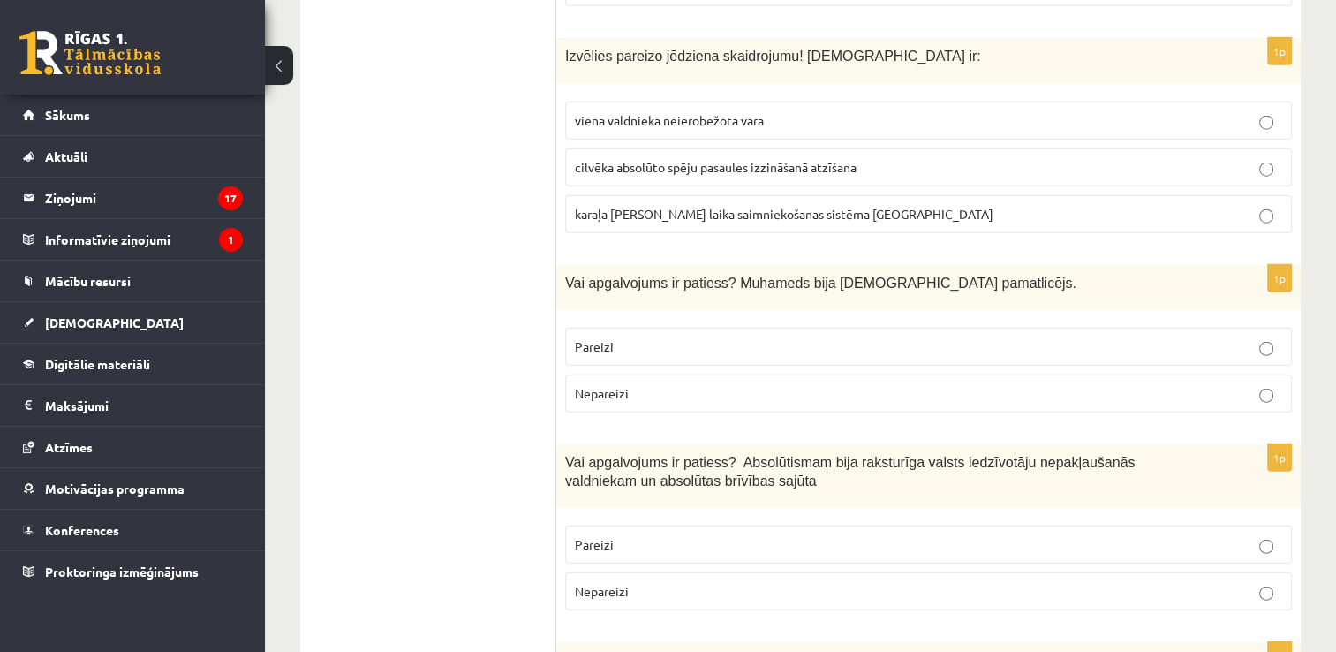
click at [1099, 328] on label "Pareizi" at bounding box center [928, 347] width 727 height 38
click at [822, 582] on p "Nepareizi" at bounding box center [928, 591] width 707 height 19
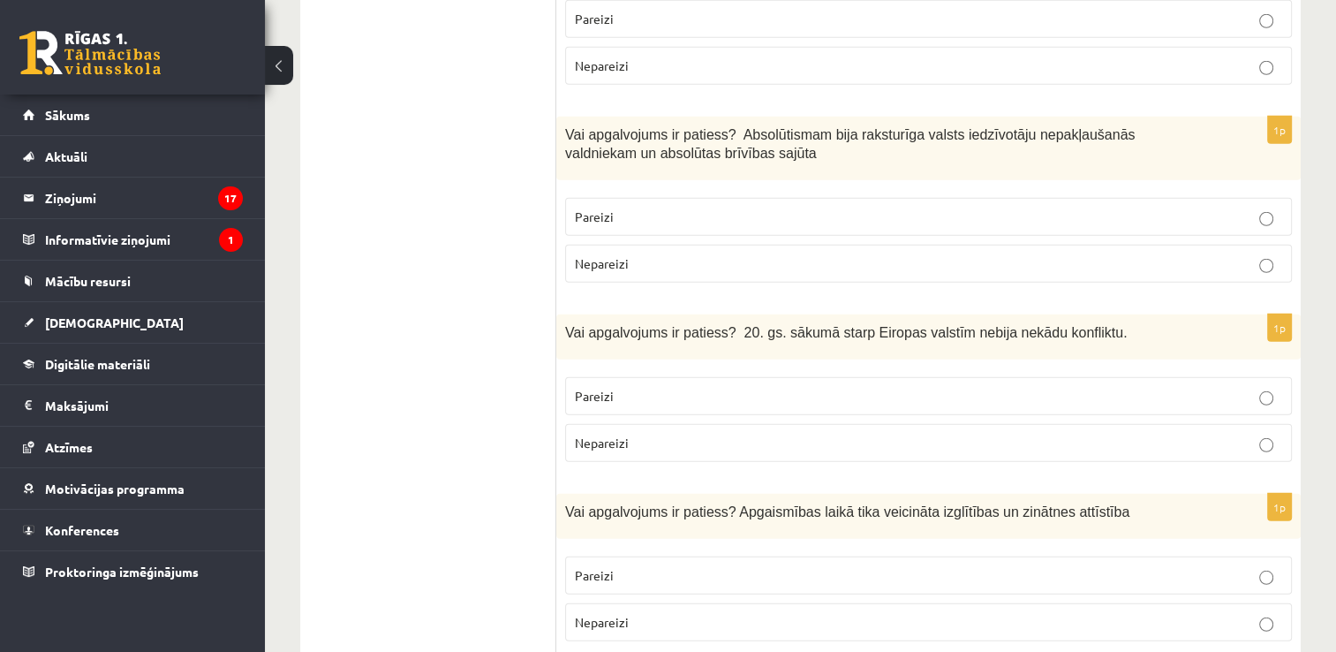
scroll to position [4934, 0]
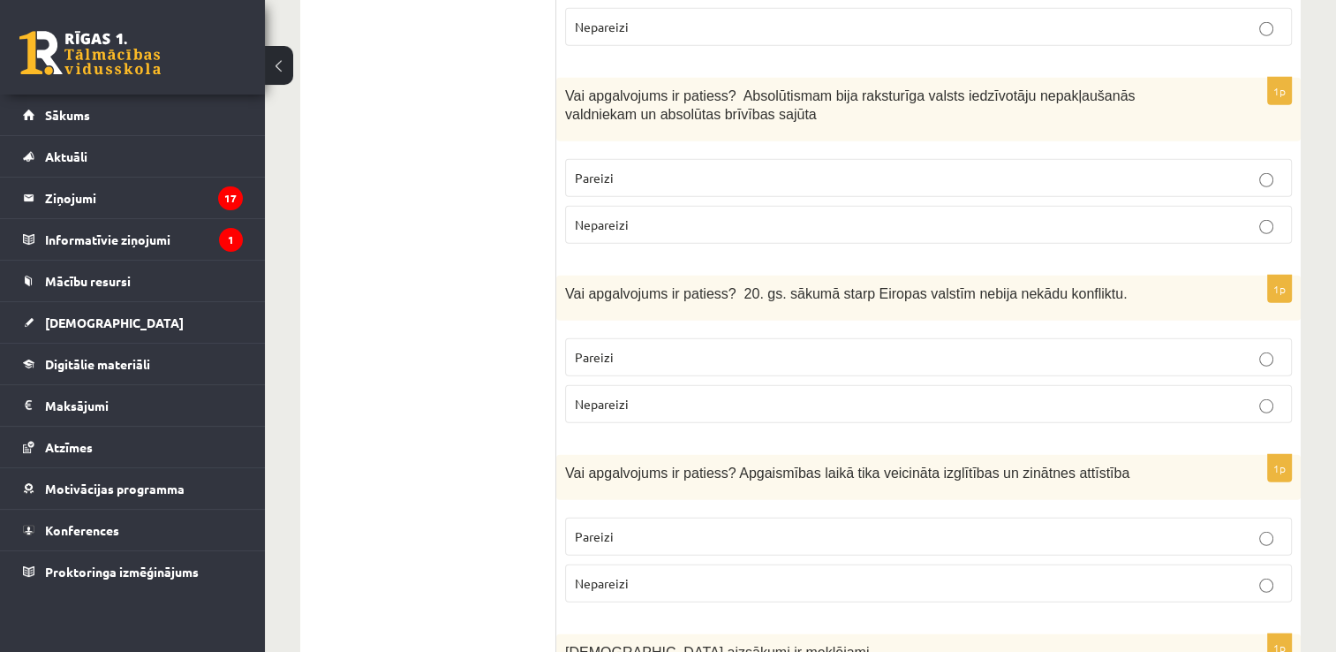
click at [1106, 395] on p "Nepareizi" at bounding box center [928, 404] width 707 height 19
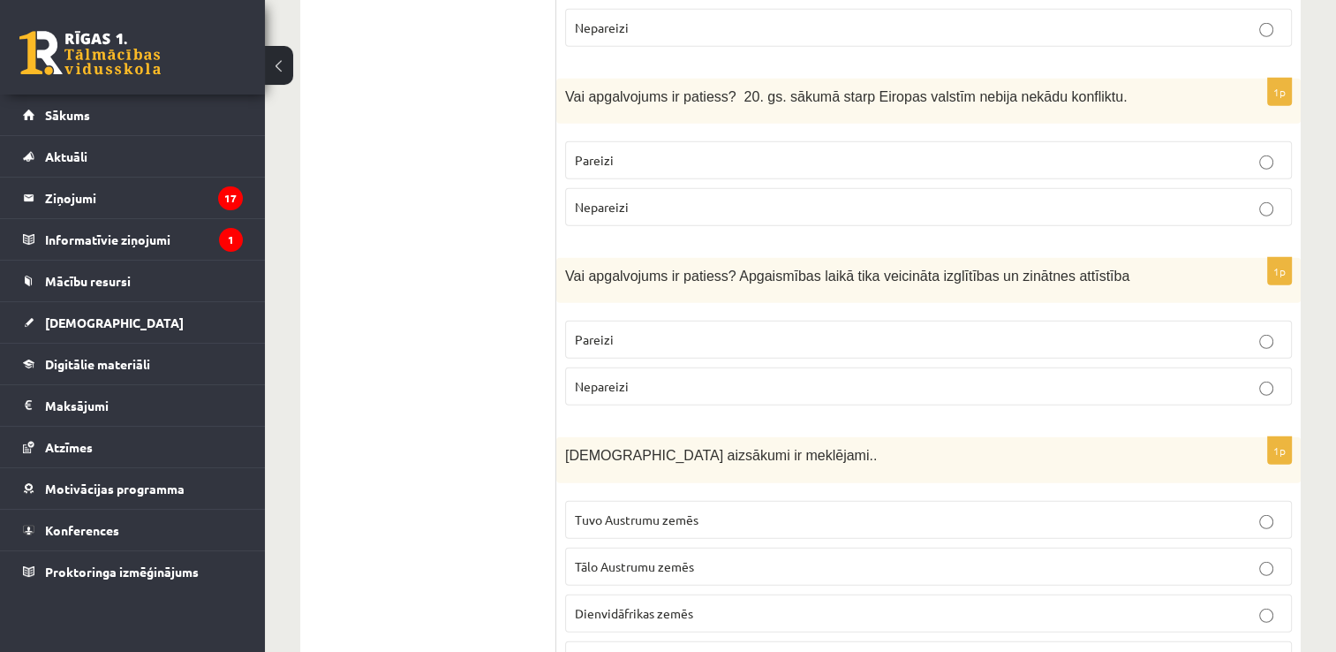
scroll to position [5139, 0]
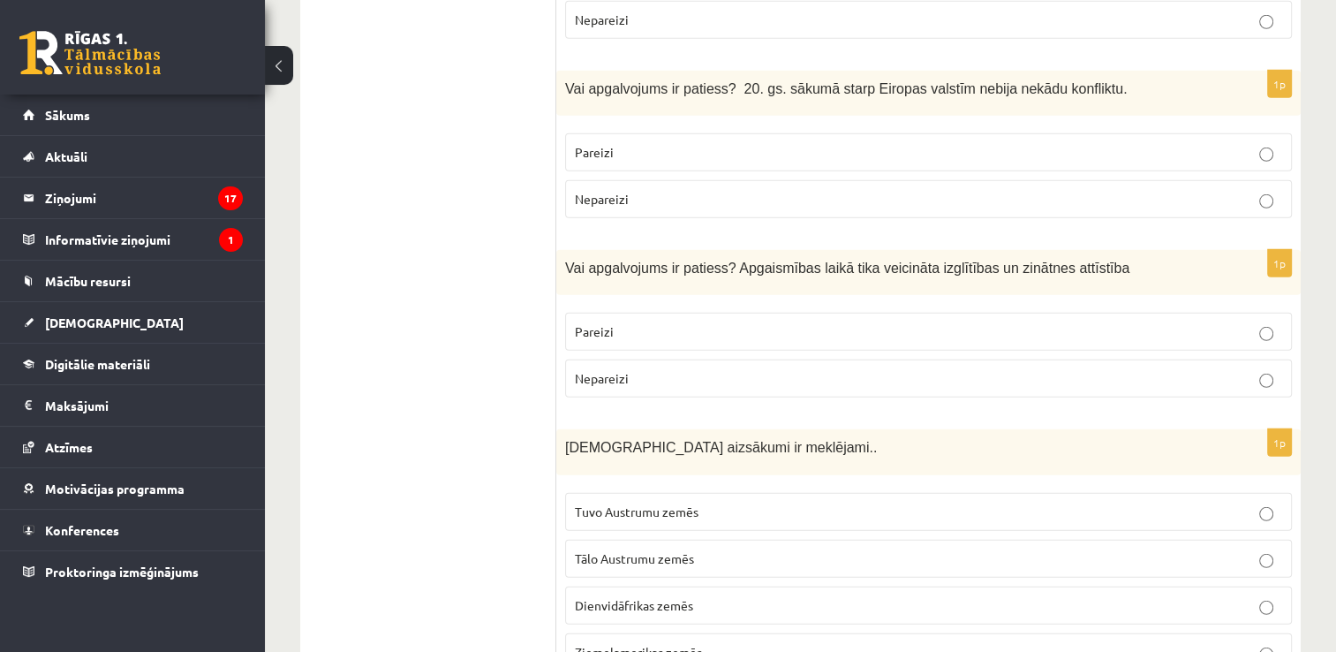
click at [1023, 322] on p "Pareizi" at bounding box center [928, 331] width 707 height 19
click at [845, 493] on label "Tuvo Austrumu zemēs" at bounding box center [928, 512] width 727 height 38
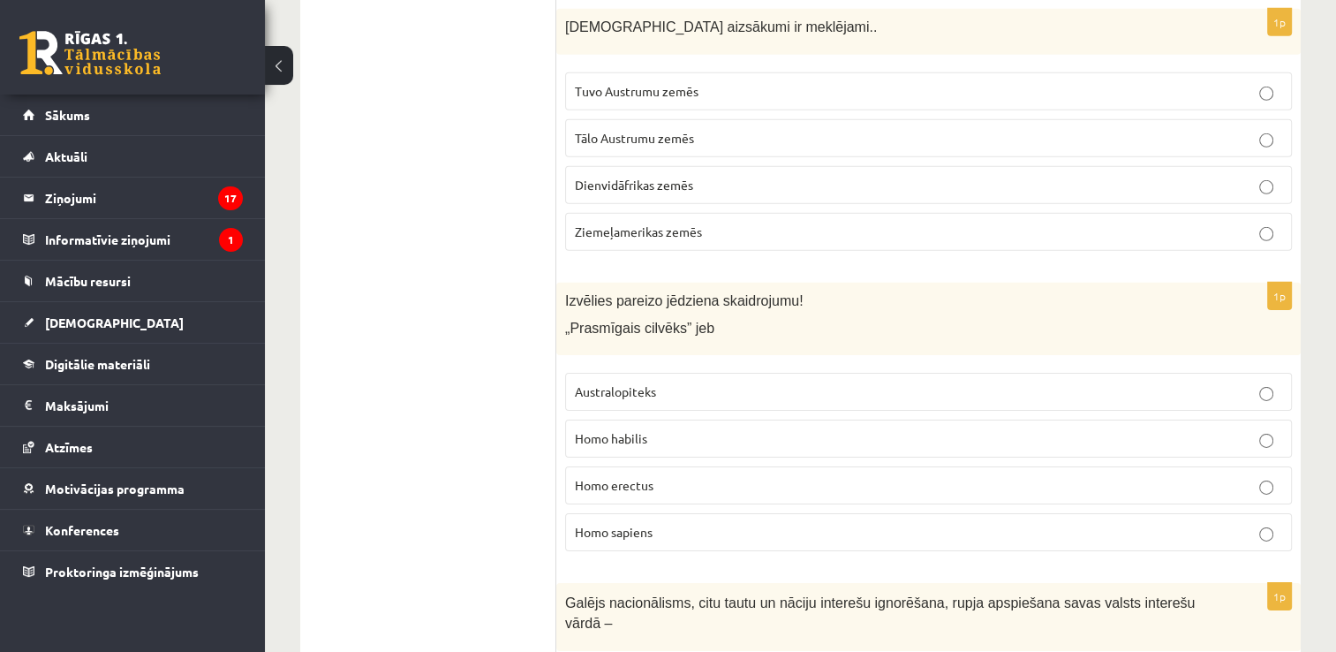
scroll to position [5567, 0]
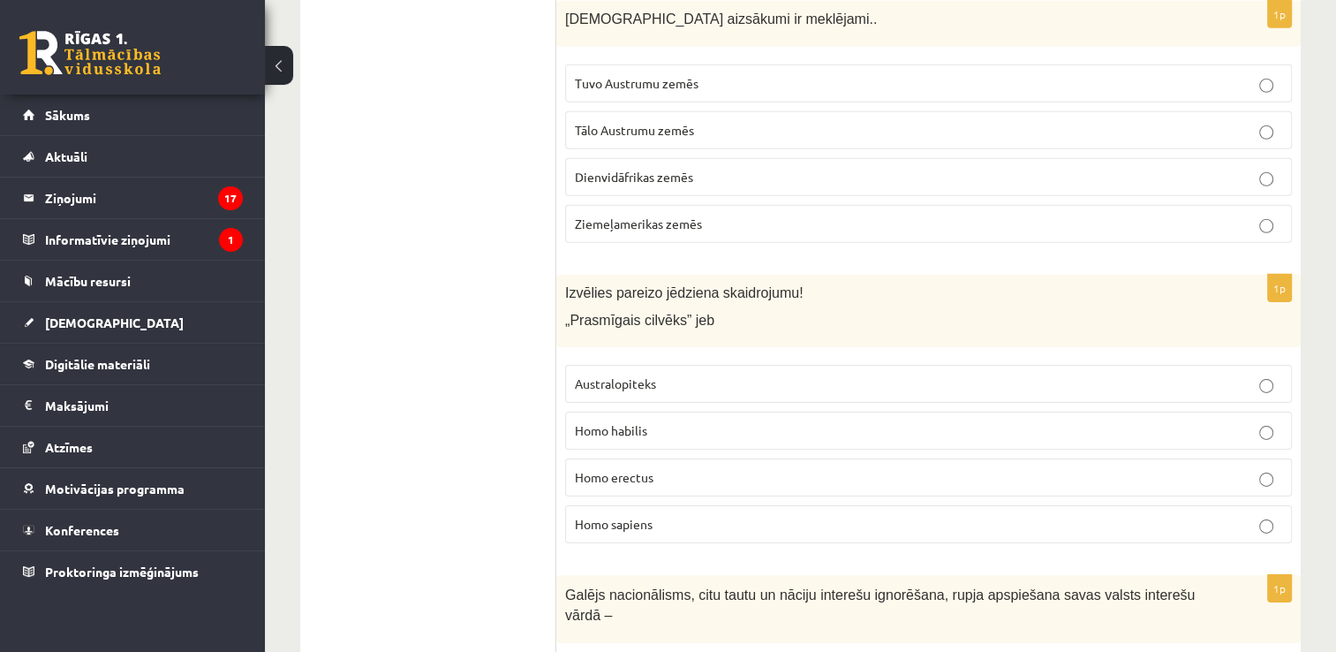
click at [628, 516] on span "Homo sapiens" at bounding box center [614, 524] width 78 height 16
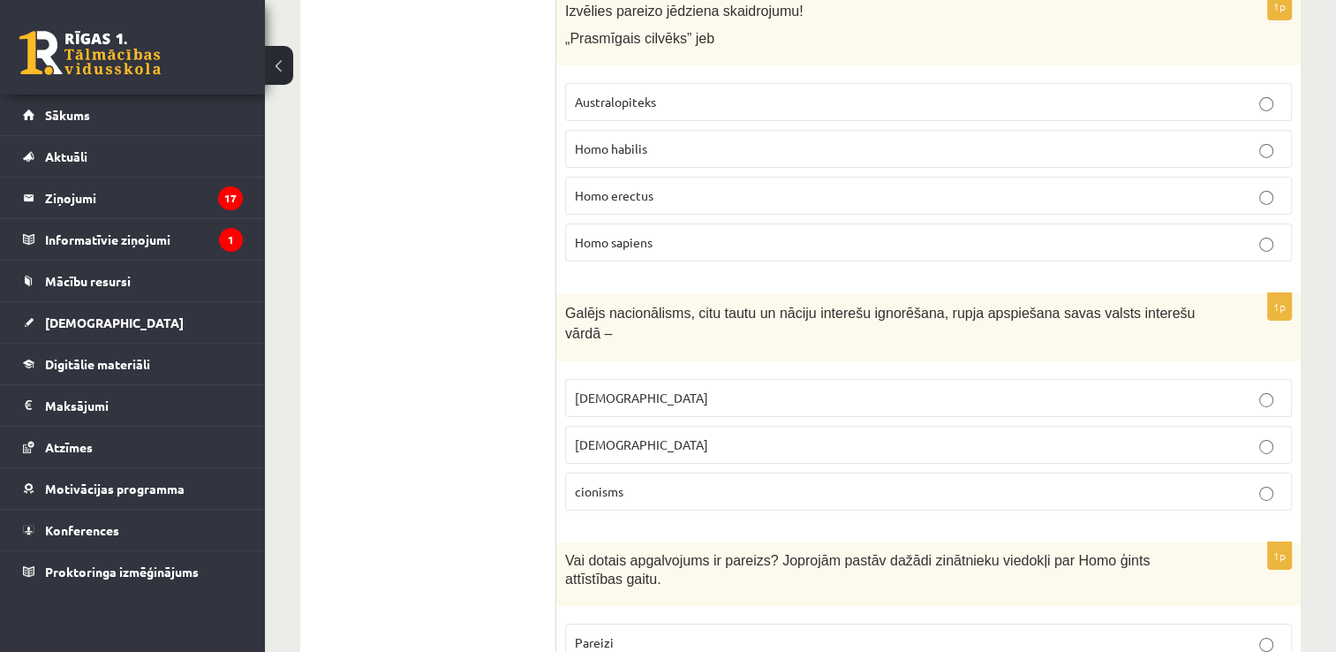
scroll to position [5857, 0]
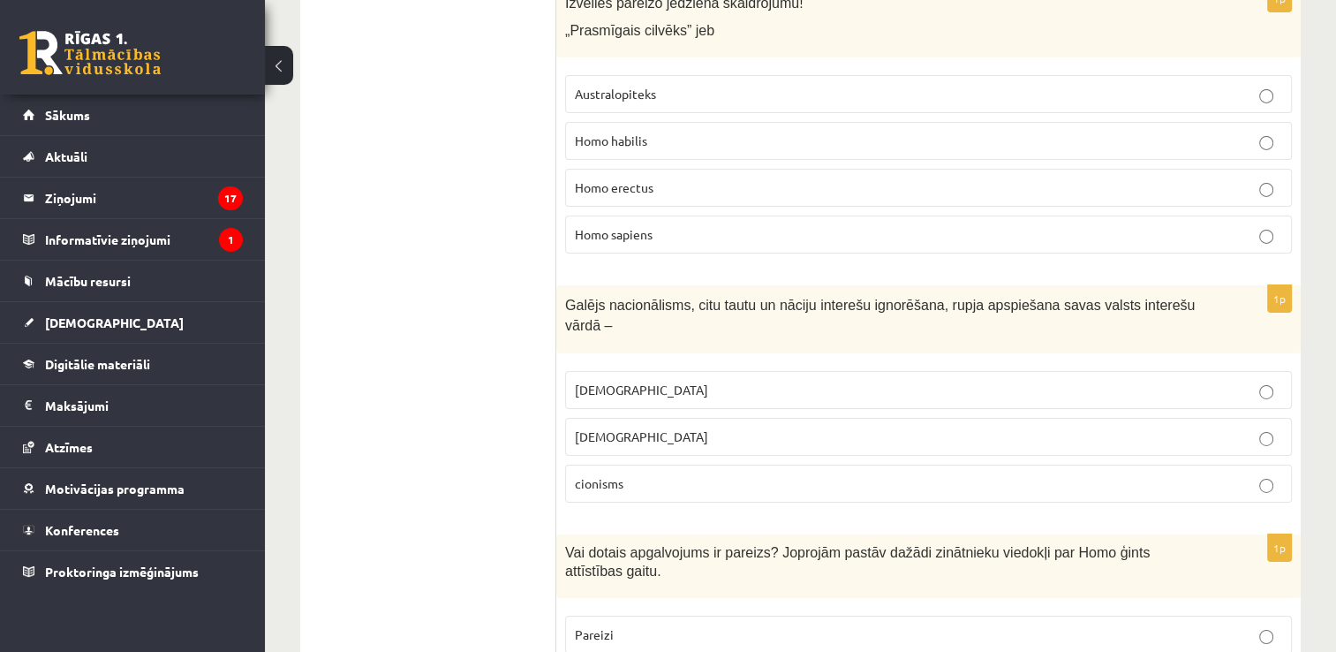
click at [833, 427] on p "nacionālisms" at bounding box center [928, 436] width 707 height 19
click at [842, 474] on p "cionisms" at bounding box center [928, 483] width 707 height 19
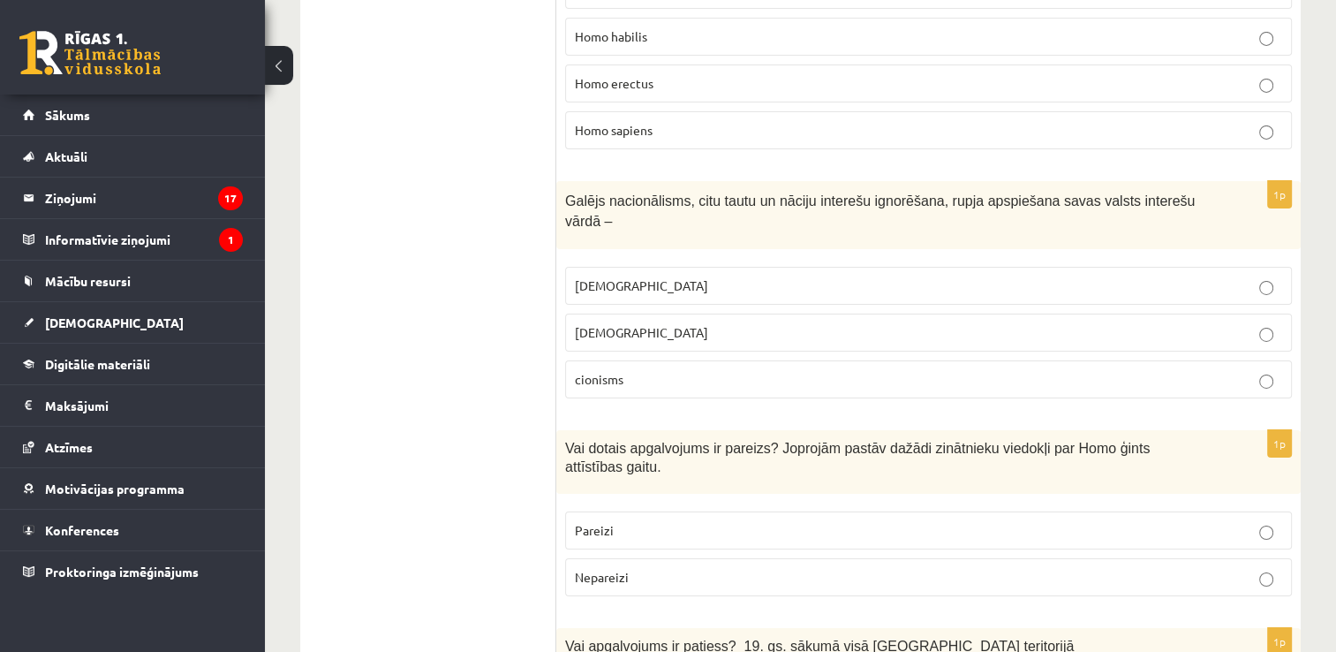
scroll to position [6030, 0]
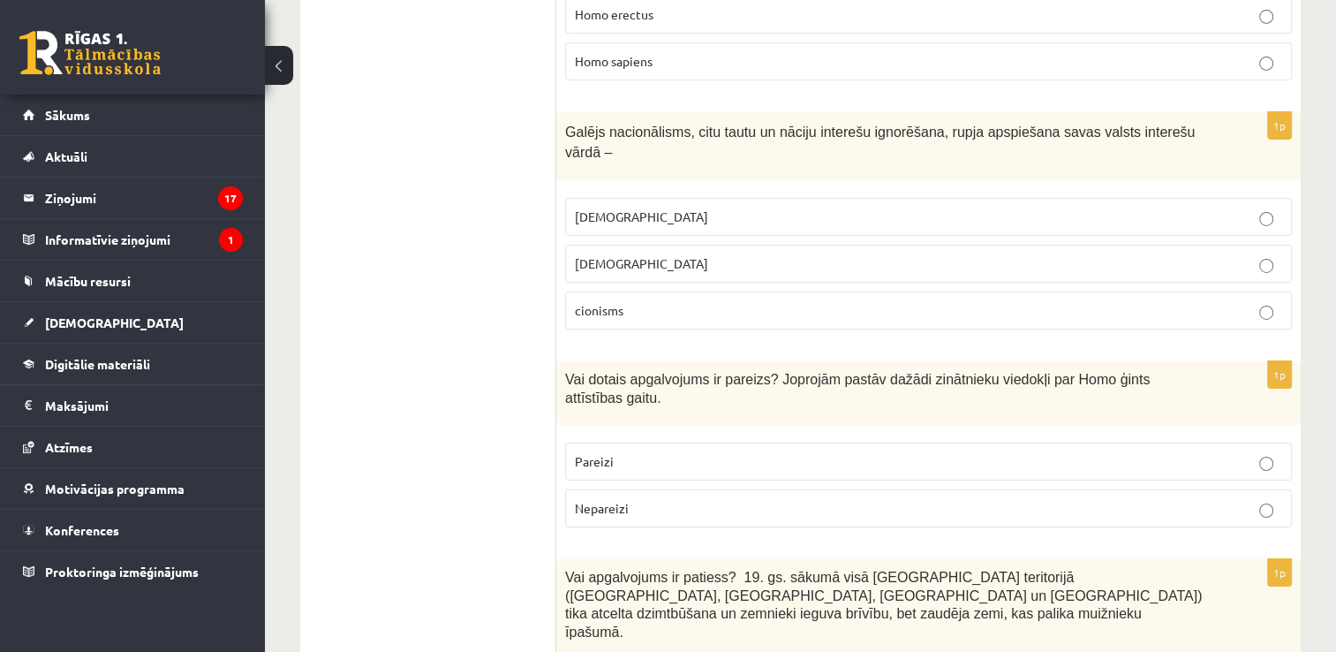
click at [1077, 452] on p "Pareizi" at bounding box center [928, 461] width 707 height 19
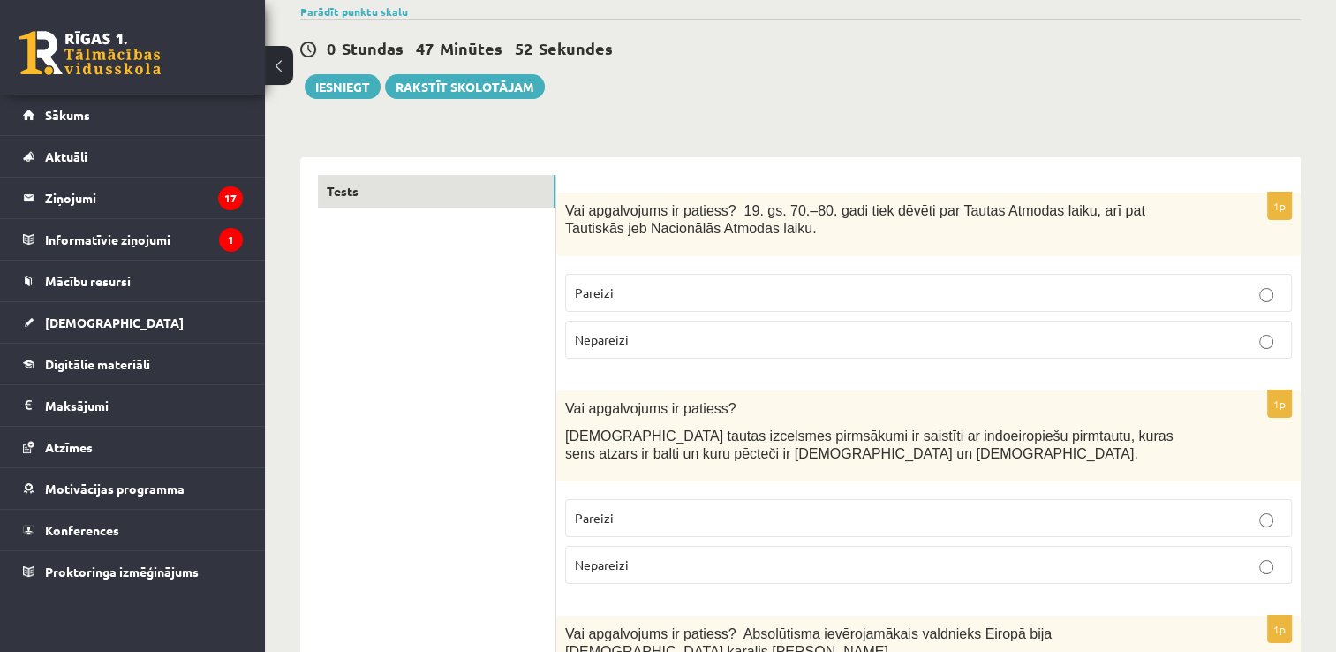
scroll to position [0, 0]
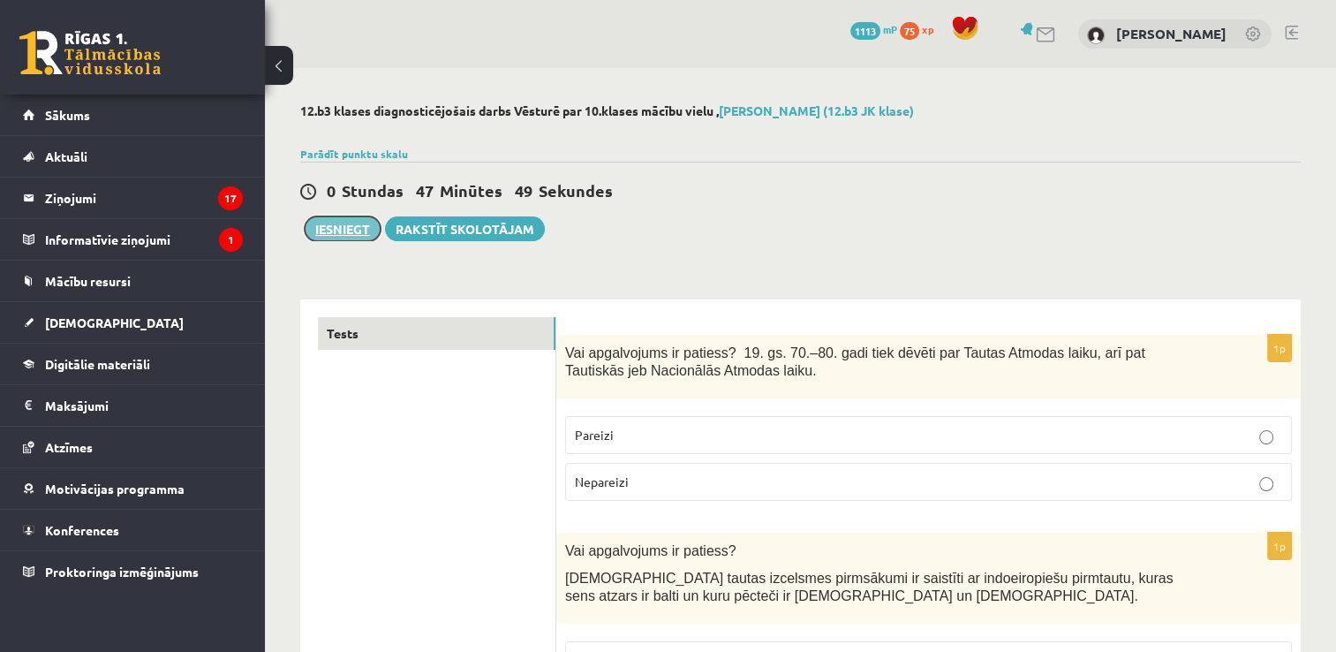
click at [355, 230] on button "Iesniegt" at bounding box center [343, 228] width 76 height 25
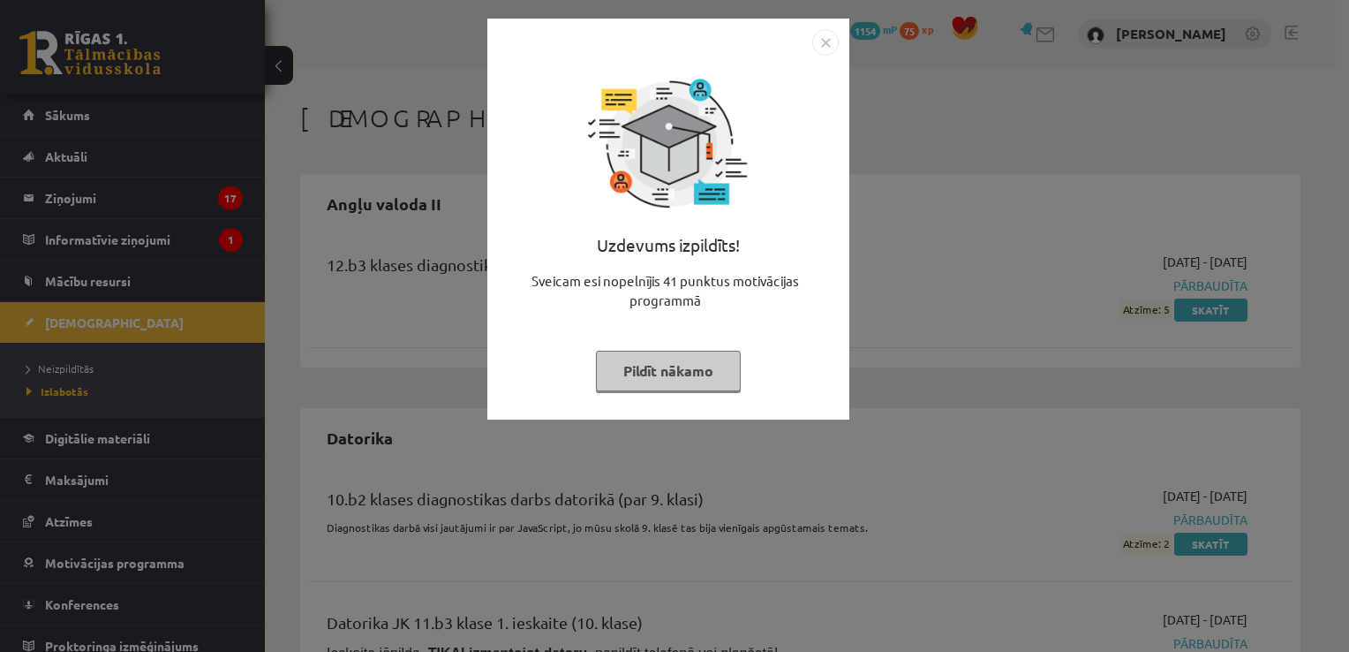
click at [827, 48] on img "Close" at bounding box center [825, 42] width 26 height 26
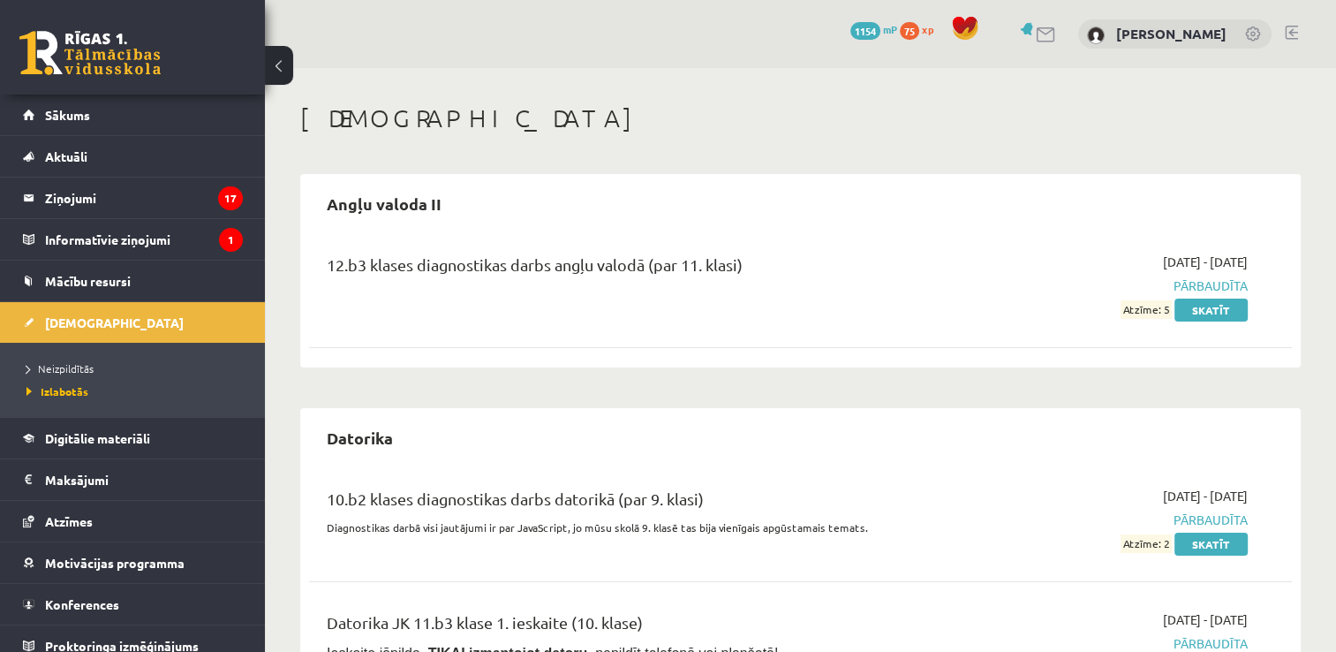
click at [95, 359] on li "Neizpildītās" at bounding box center [136, 368] width 221 height 23
click at [76, 393] on span "Izlabotās" at bounding box center [52, 391] width 53 height 14
click at [80, 312] on link "[DEMOGRAPHIC_DATA]" at bounding box center [133, 322] width 220 height 41
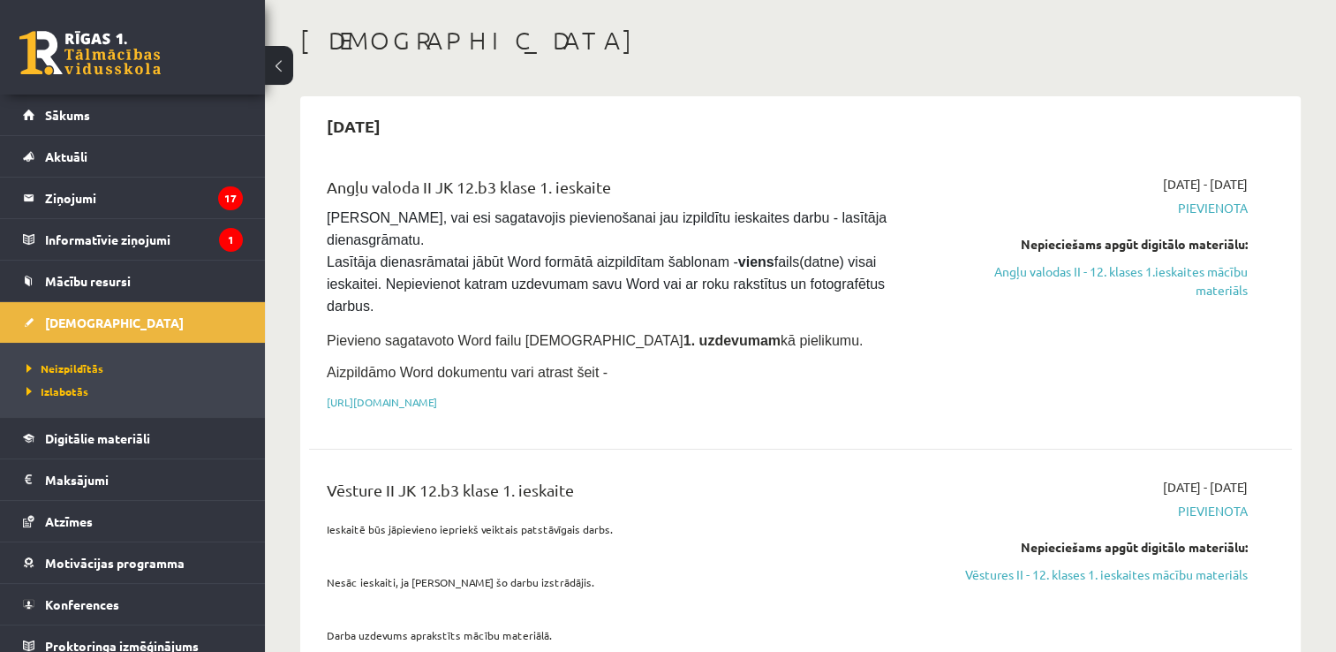
scroll to position [156, 0]
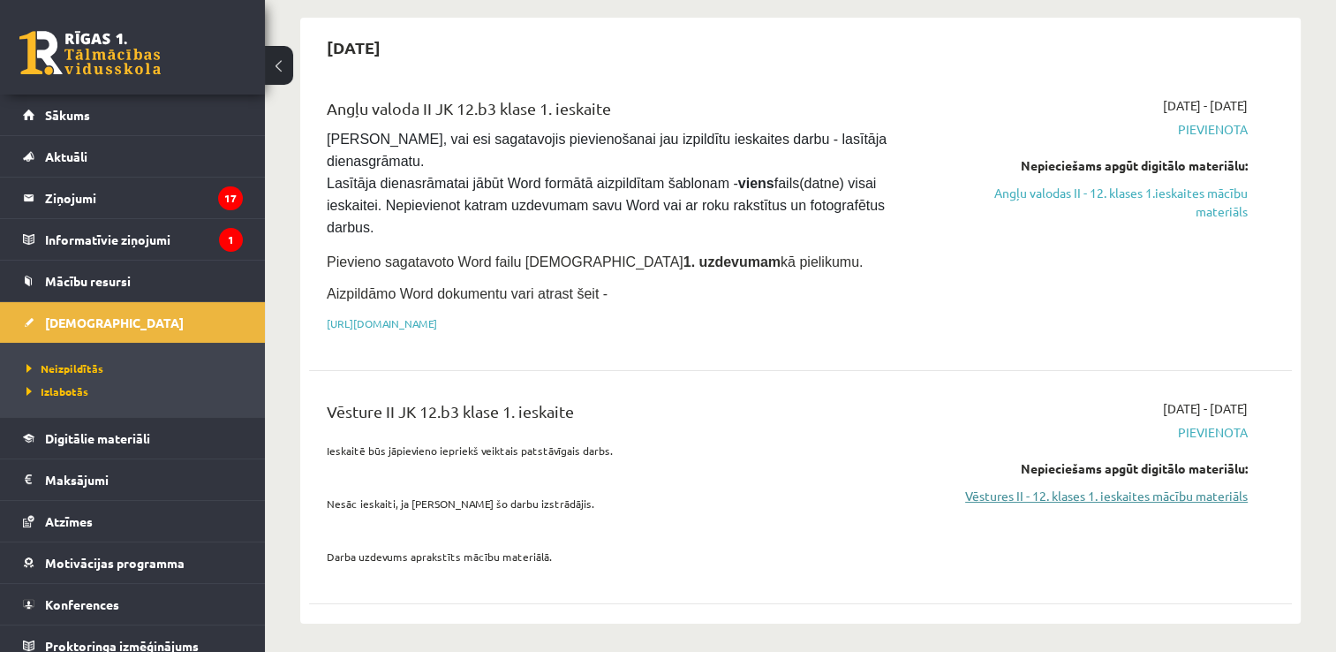
click at [1059, 487] on link "Vēstures II - 12. klases 1. ieskaites mācību materiāls" at bounding box center [1103, 496] width 290 height 19
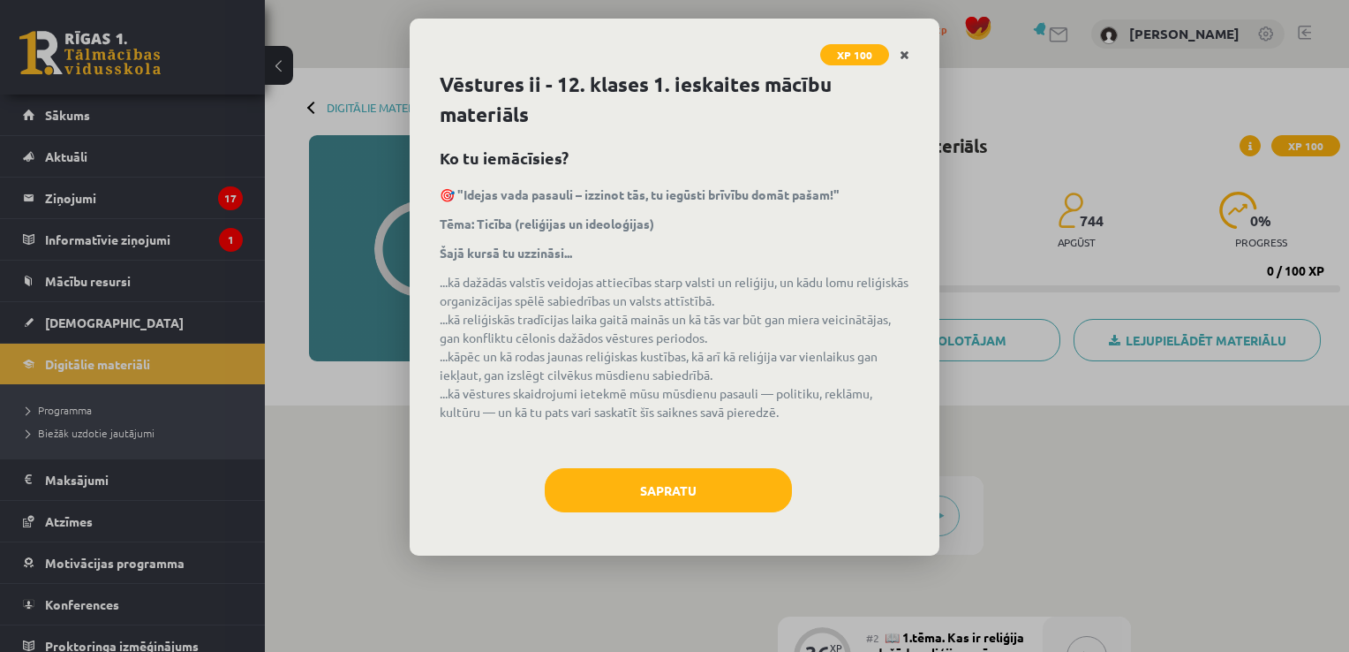
click at [899, 55] on link "Close" at bounding box center [904, 55] width 31 height 34
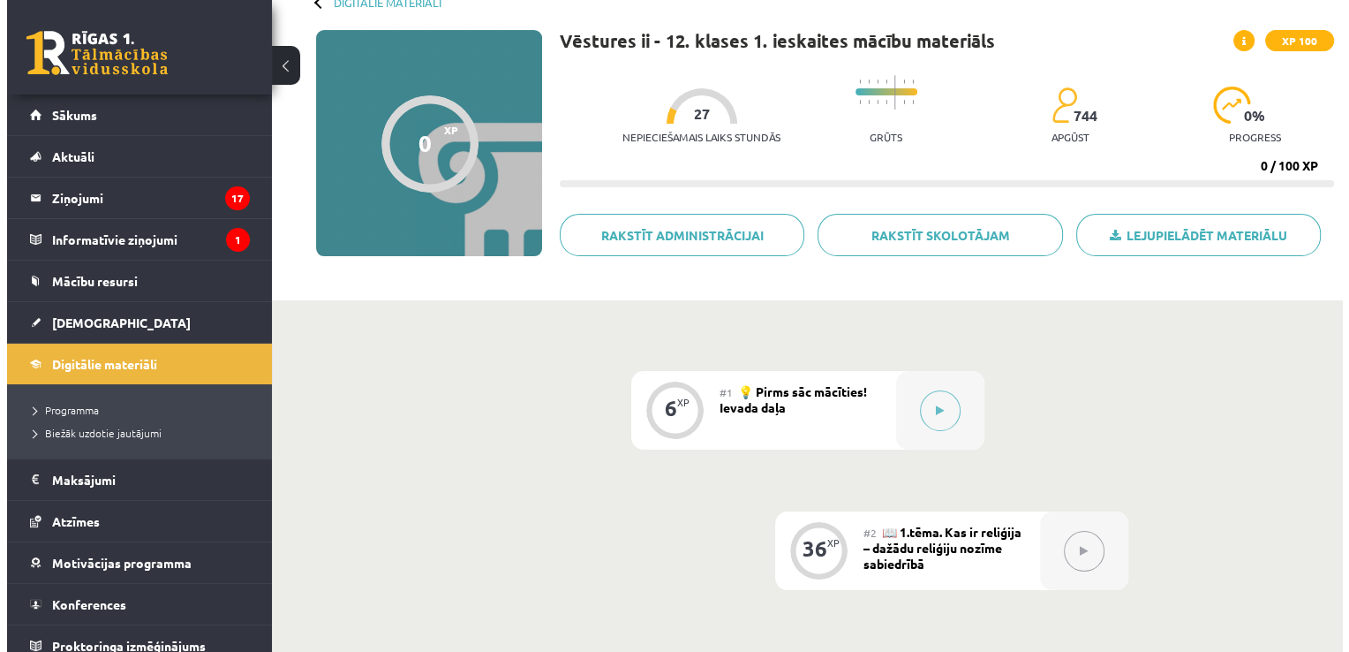
scroll to position [87, 0]
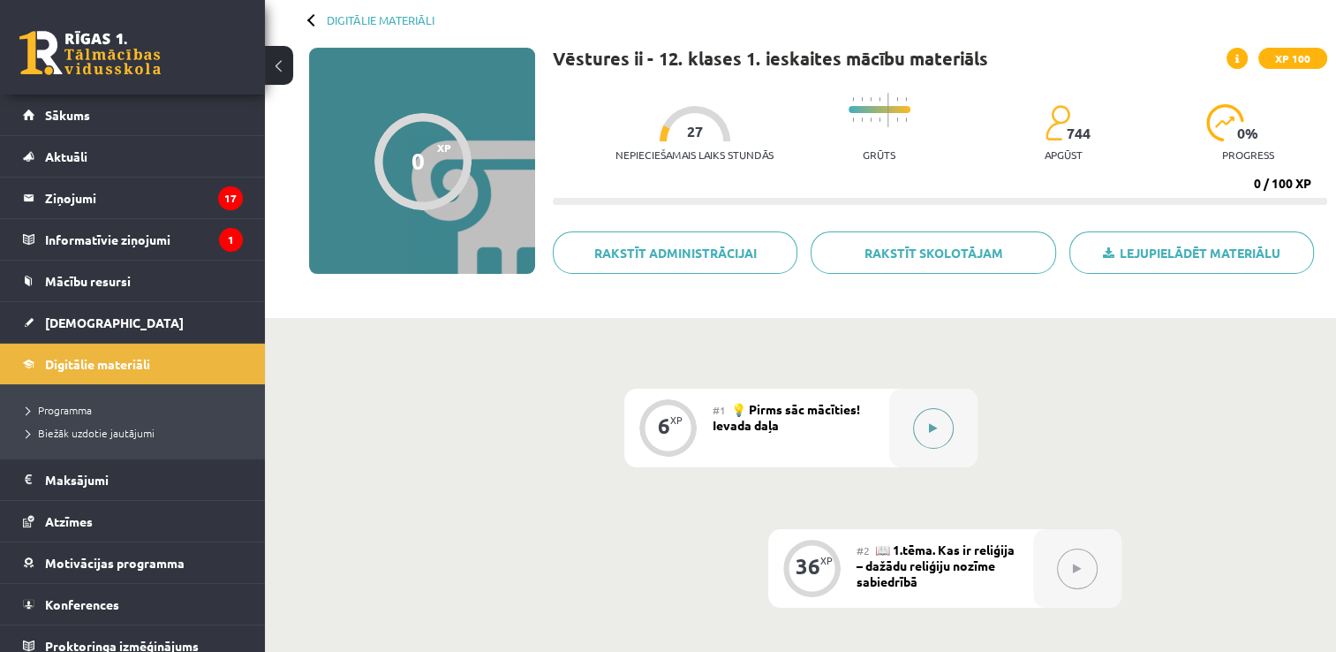
click at [947, 437] on button at bounding box center [933, 428] width 41 height 41
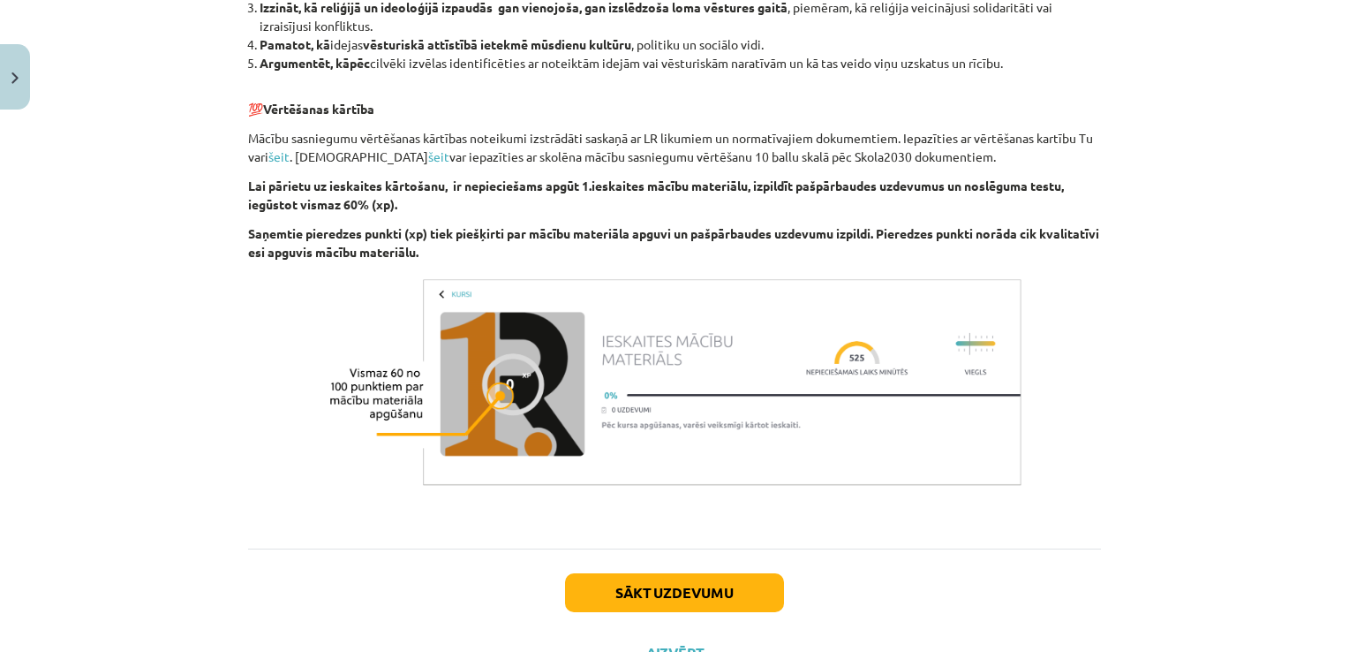
scroll to position [1653, 0]
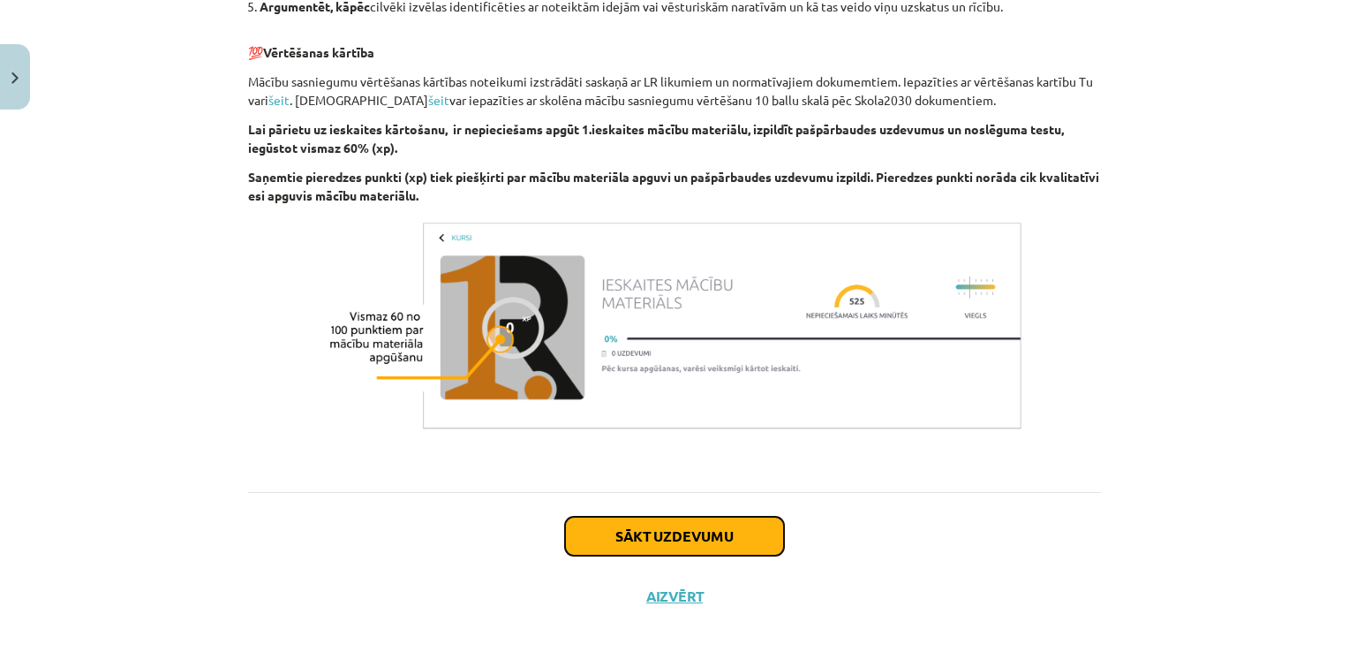
click at [707, 525] on button "Sākt uzdevumu" at bounding box center [674, 536] width 219 height 39
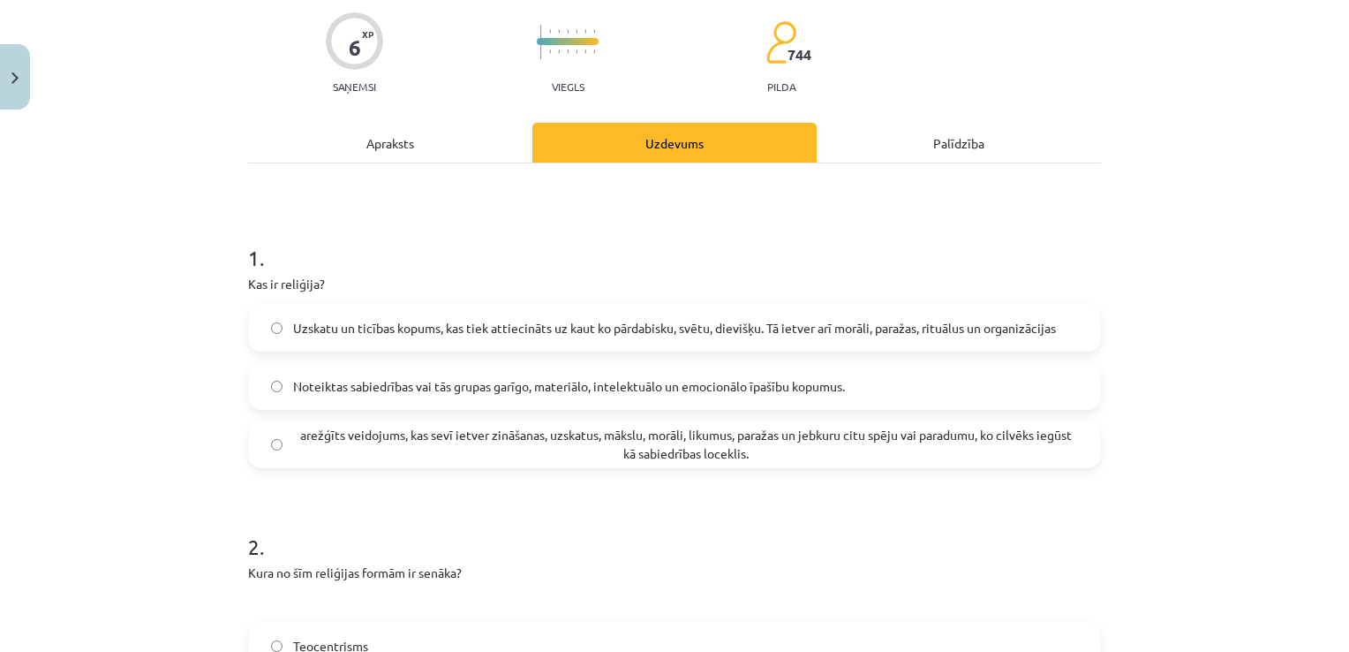
scroll to position [117, 0]
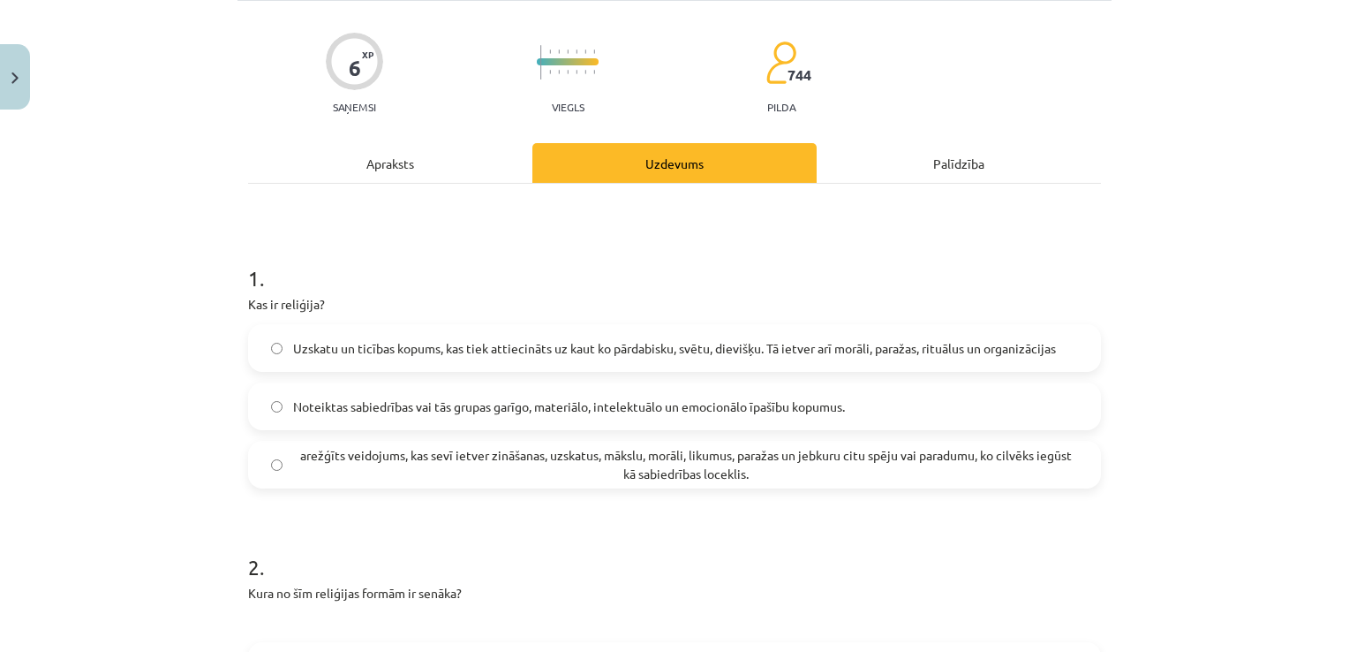
click at [641, 345] on span "Uzskatu un ticības kopums, kas tiek attiecināts uz kaut ko pārdabisku, svētu, d…" at bounding box center [674, 348] width 763 height 19
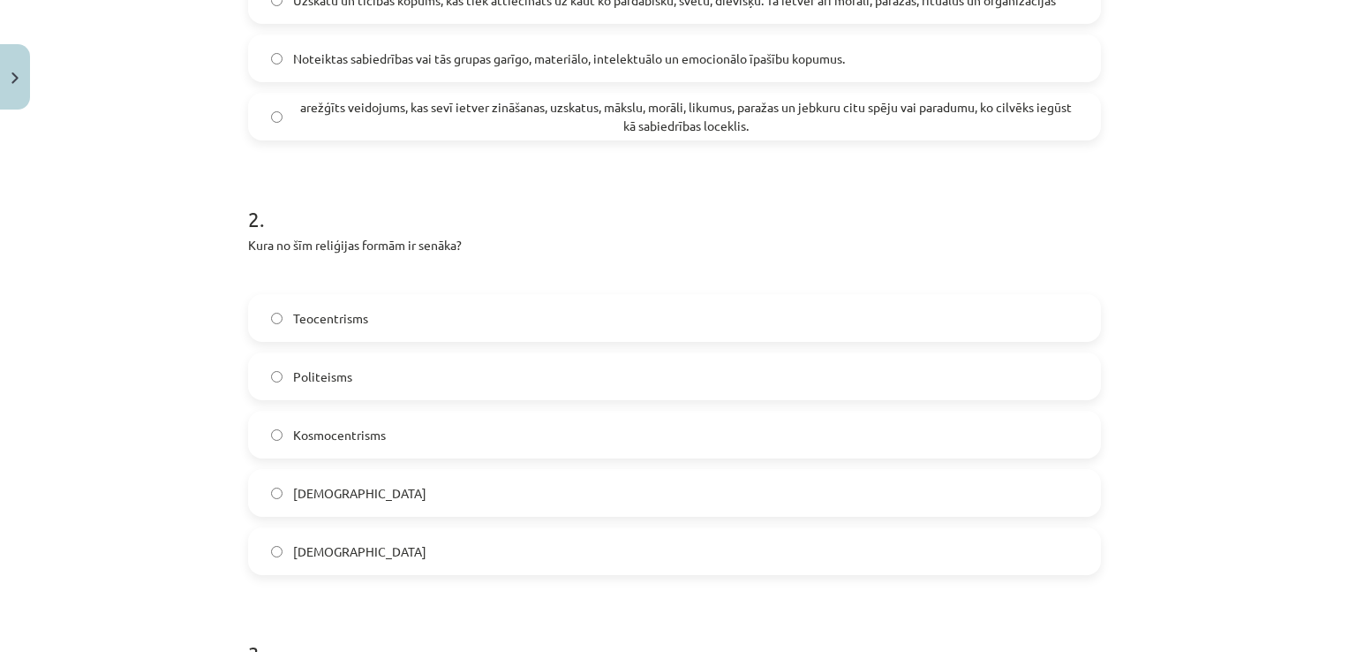
scroll to position [503, 0]
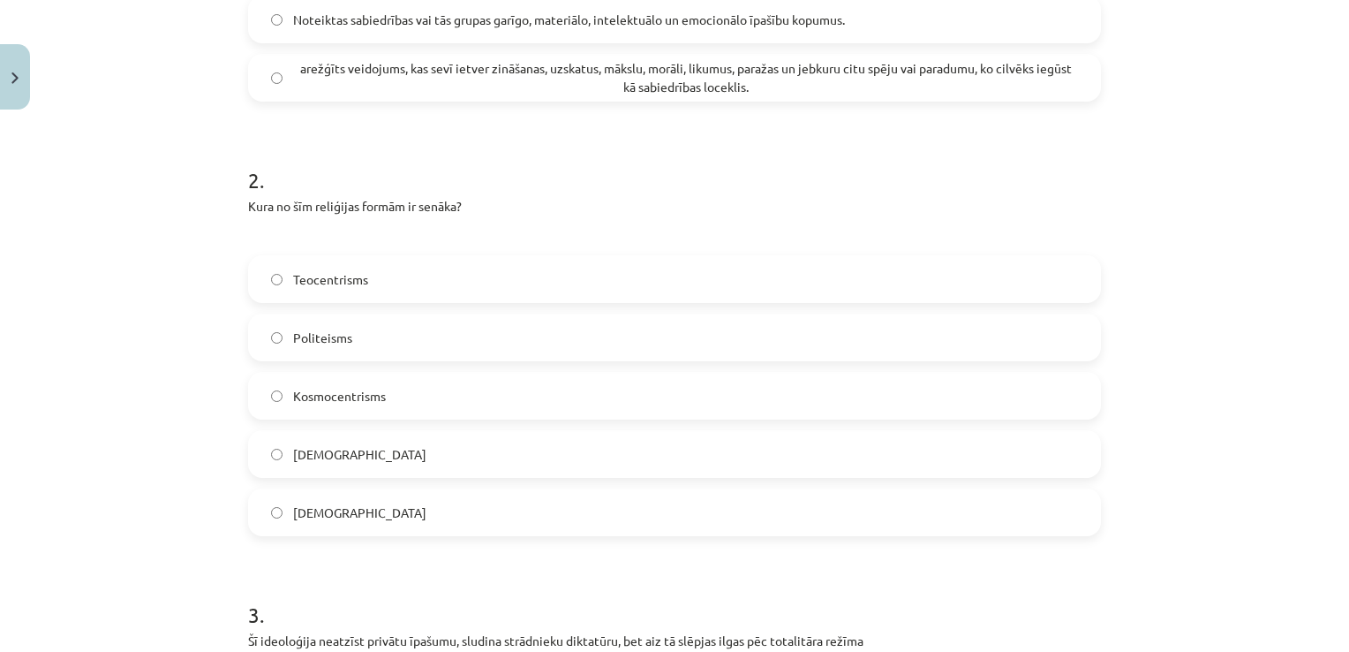
click at [456, 393] on label "Kosmocentrisms" at bounding box center [675, 396] width 850 height 44
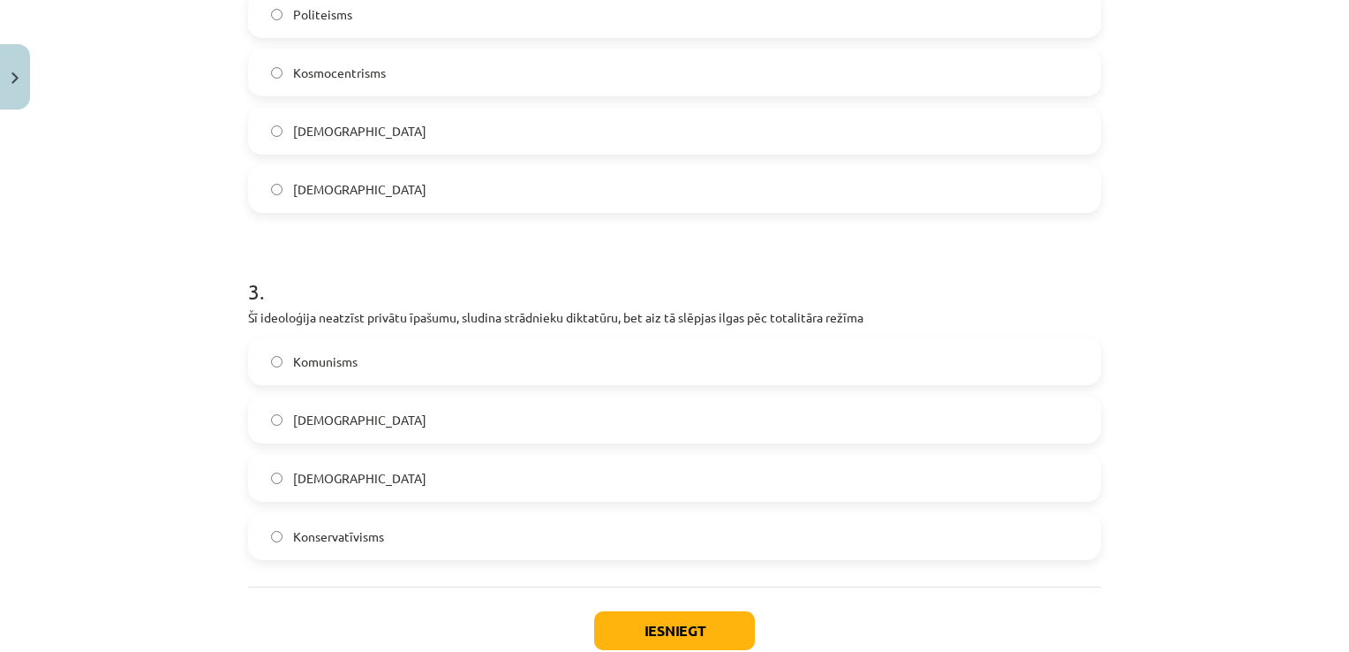
scroll to position [834, 0]
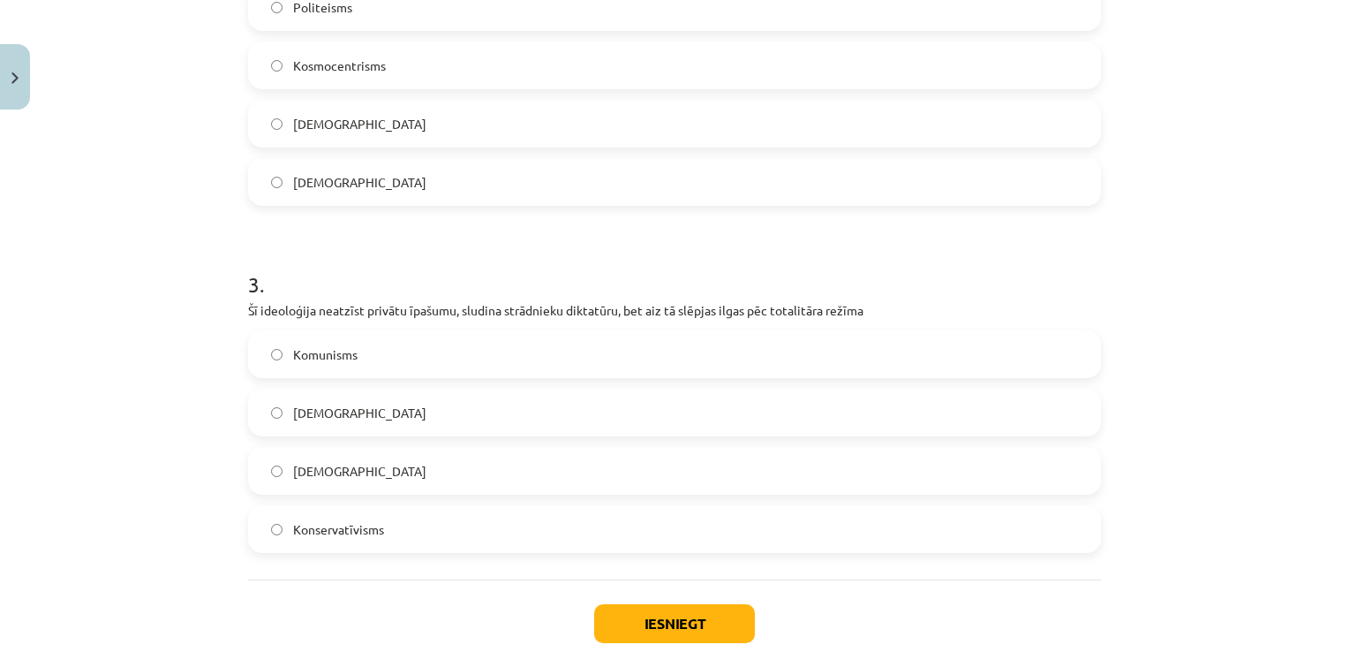
click at [662, 366] on label "Komunisms" at bounding box center [675, 354] width 850 height 44
click at [623, 637] on button "Iesniegt" at bounding box center [674, 623] width 161 height 39
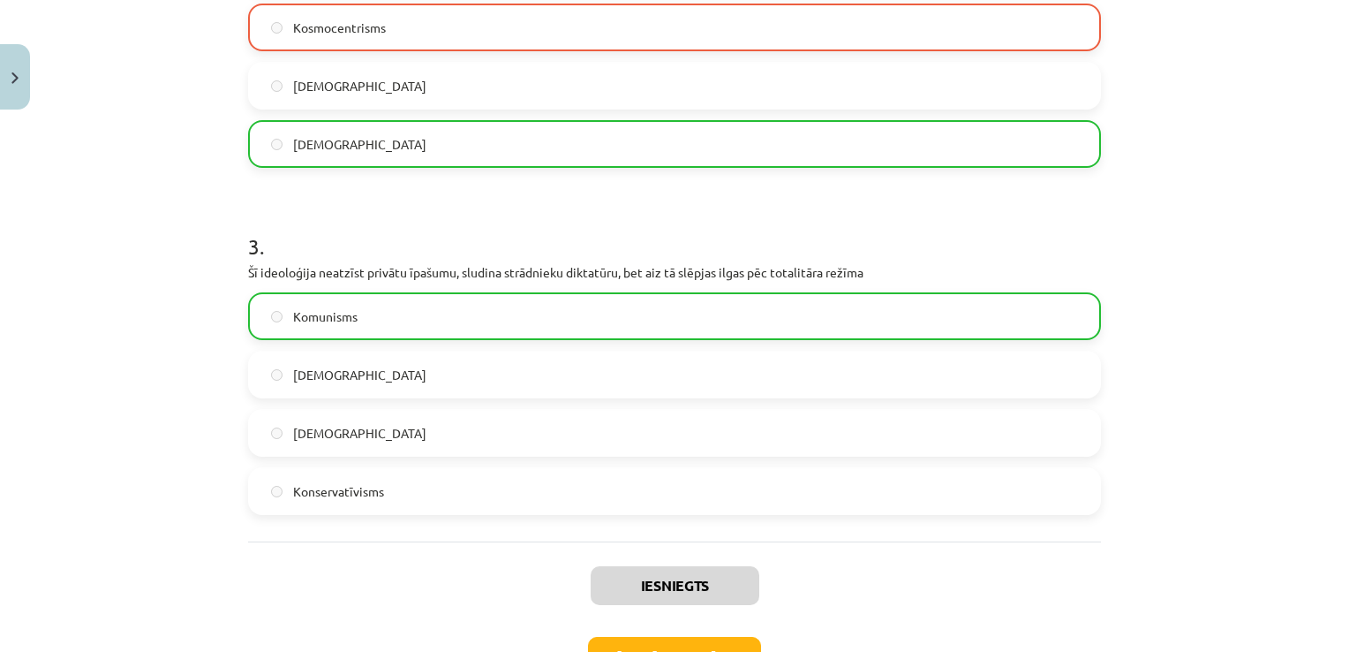
scroll to position [994, 0]
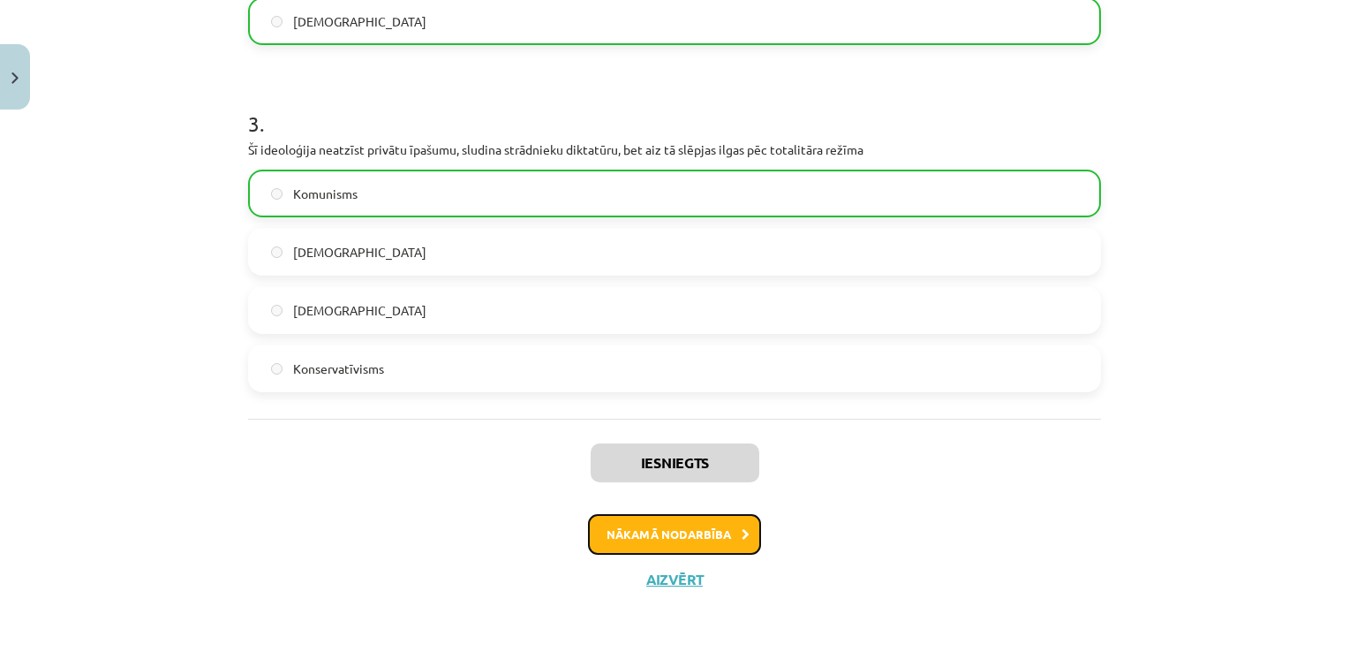
click at [629, 532] on button "Nākamā nodarbība" at bounding box center [674, 534] width 173 height 41
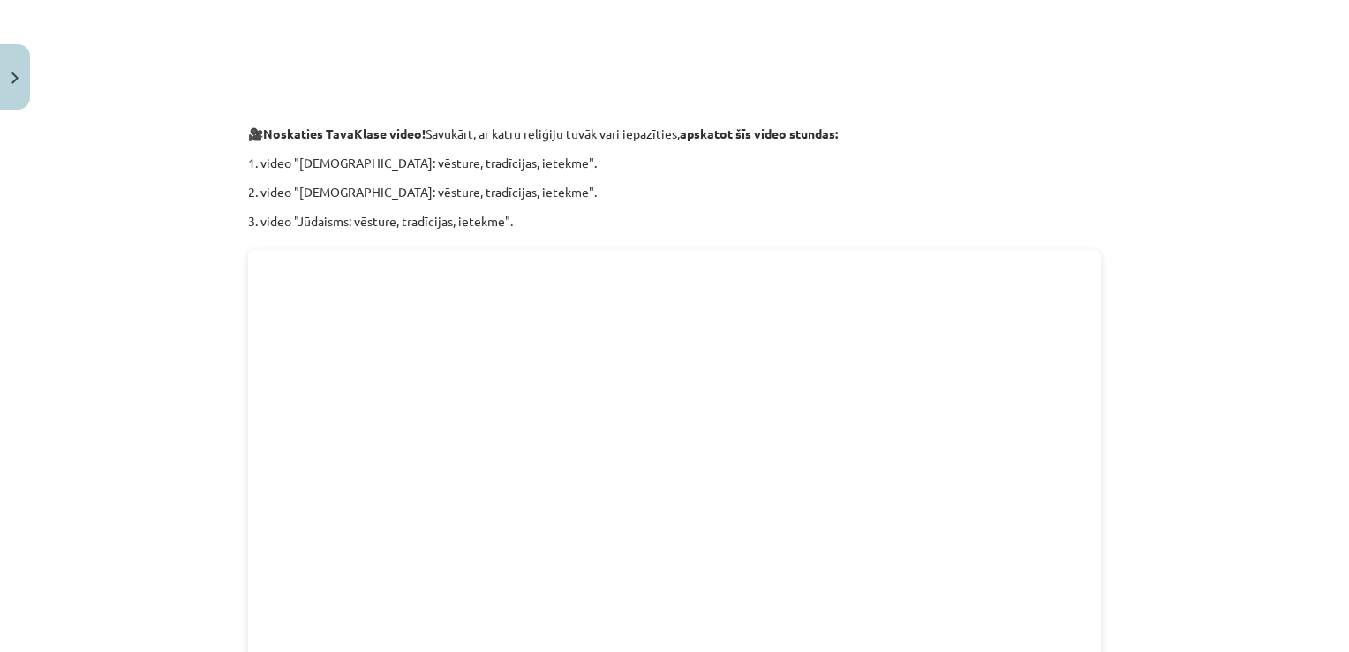
scroll to position [2052, 0]
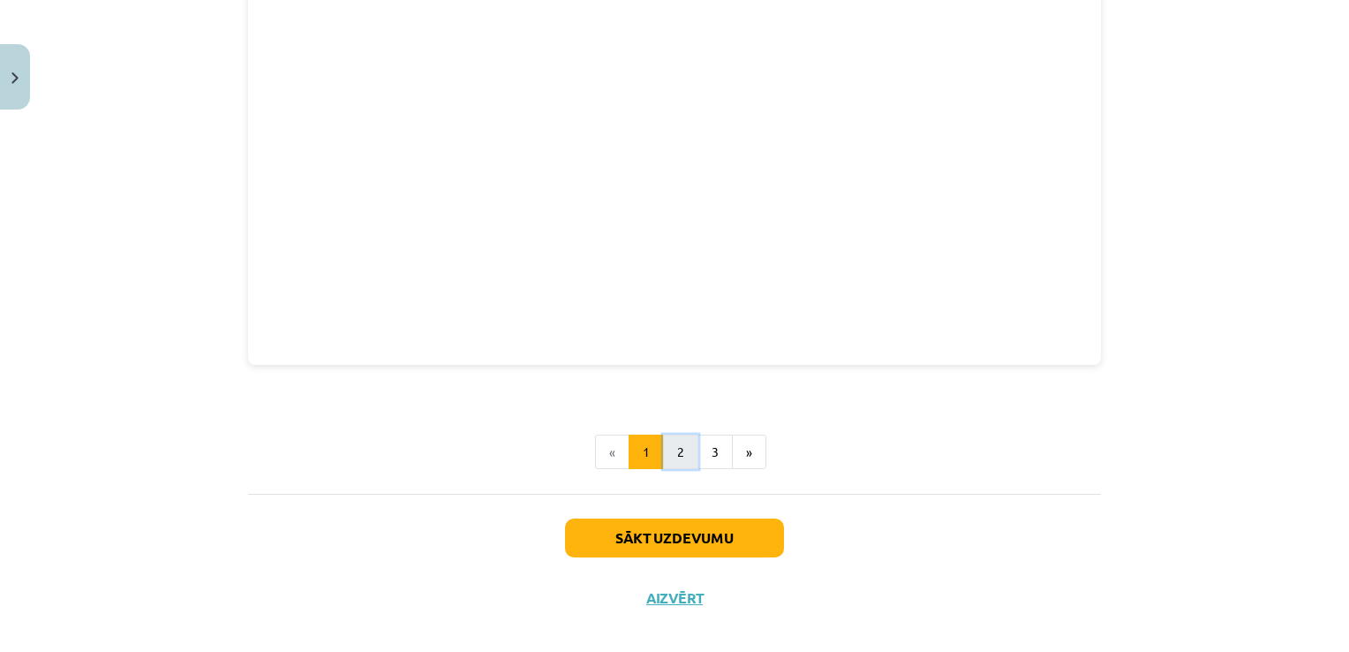
click at [675, 434] on button "2" at bounding box center [680, 451] width 35 height 35
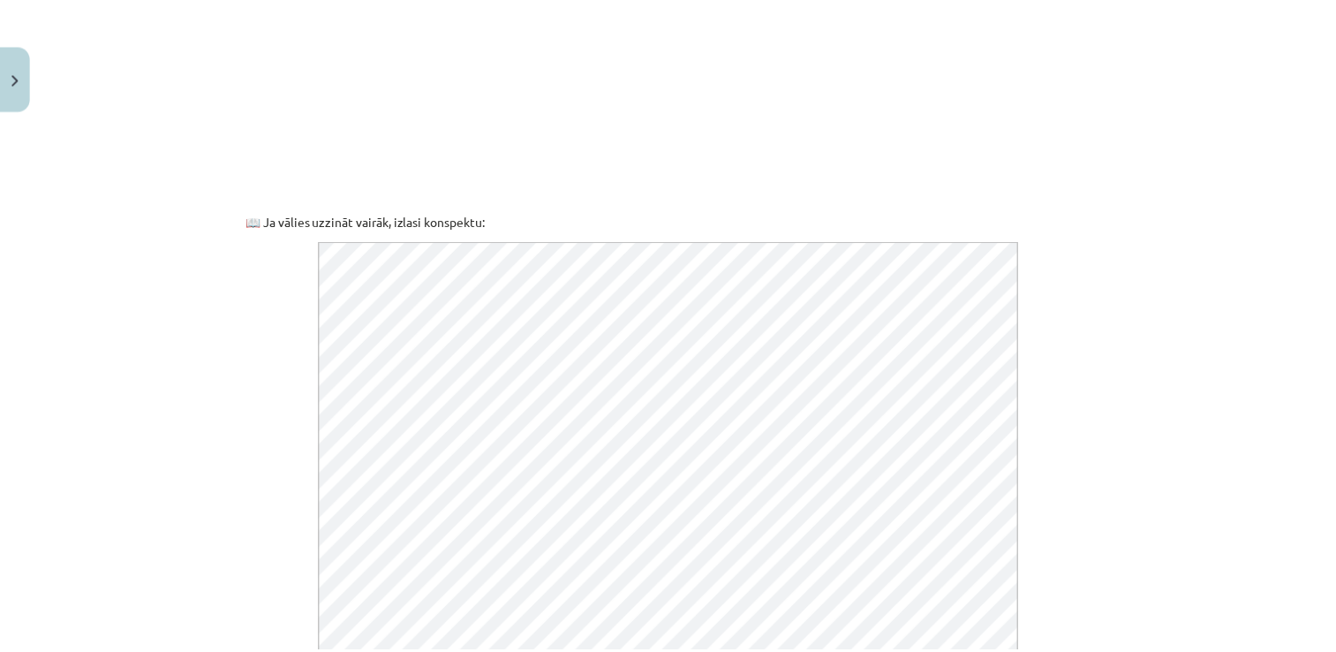
scroll to position [963, 0]
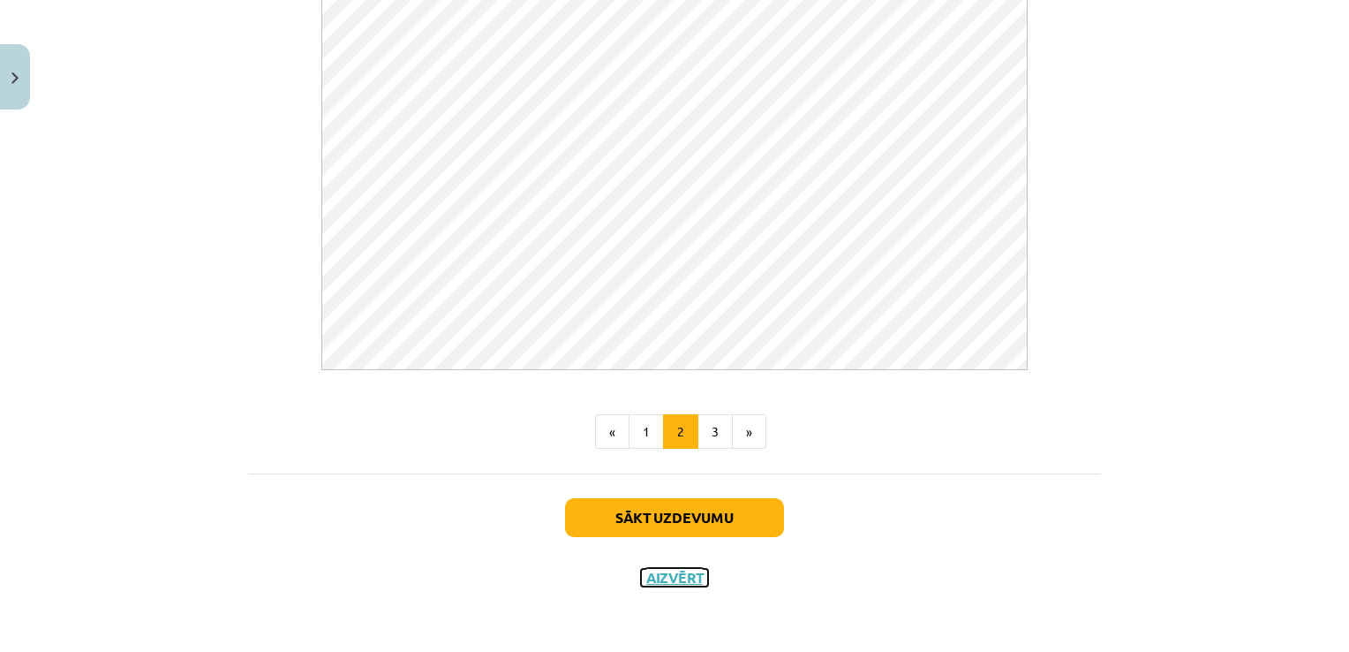
click at [653, 572] on button "Aizvērt" at bounding box center [674, 578] width 67 height 18
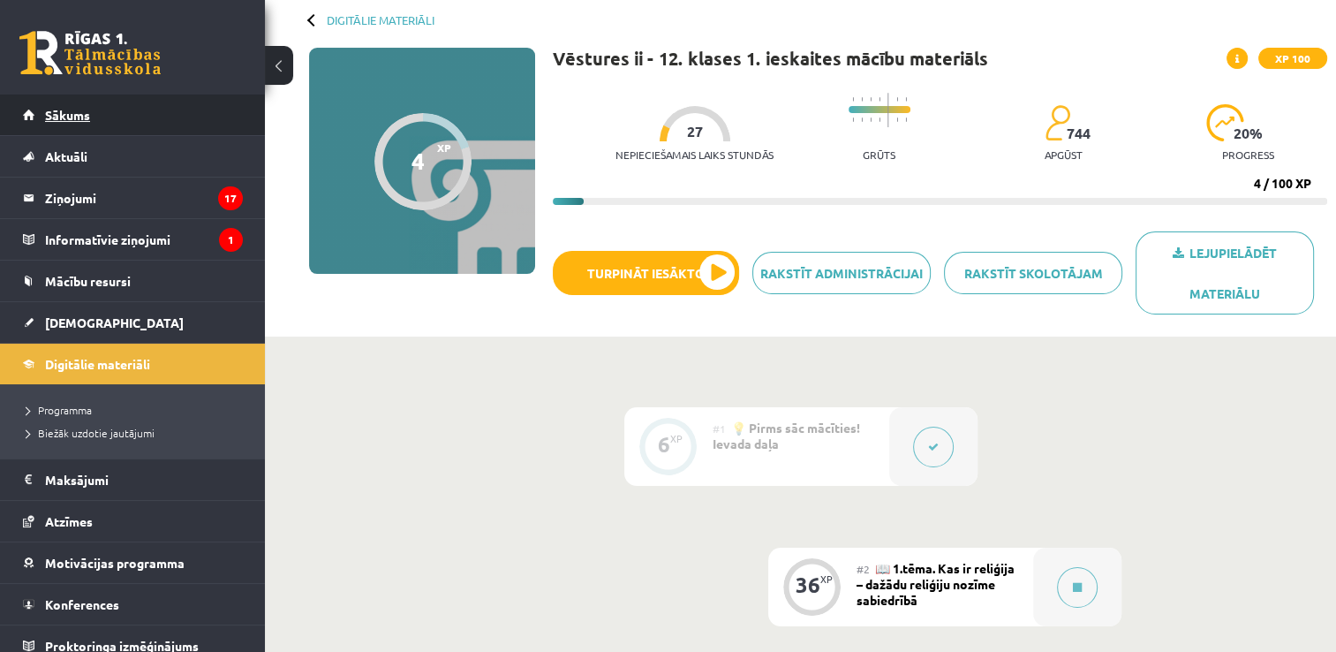
click at [78, 123] on link "Sākums" at bounding box center [133, 114] width 220 height 41
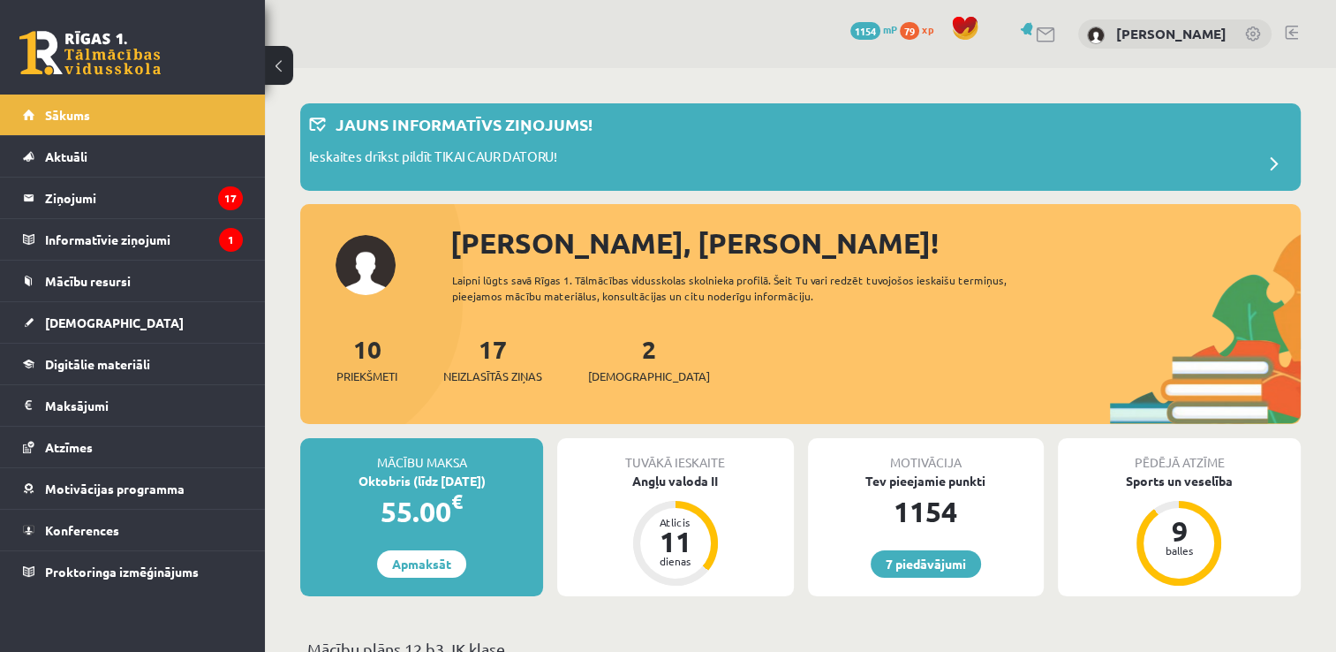
click at [1287, 34] on link at bounding box center [1291, 33] width 13 height 14
